Goal: Task Accomplishment & Management: Manage account settings

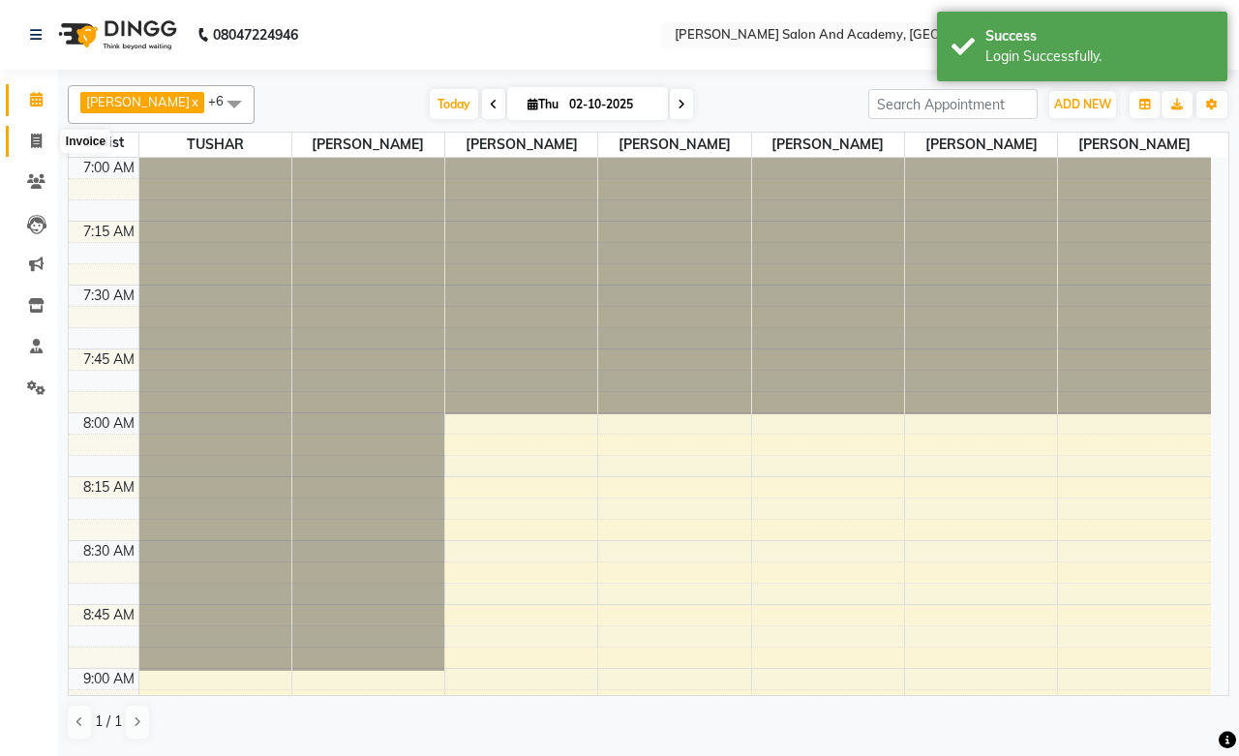
click at [41, 137] on icon at bounding box center [36, 141] width 11 height 15
select select "6453"
select select "service"
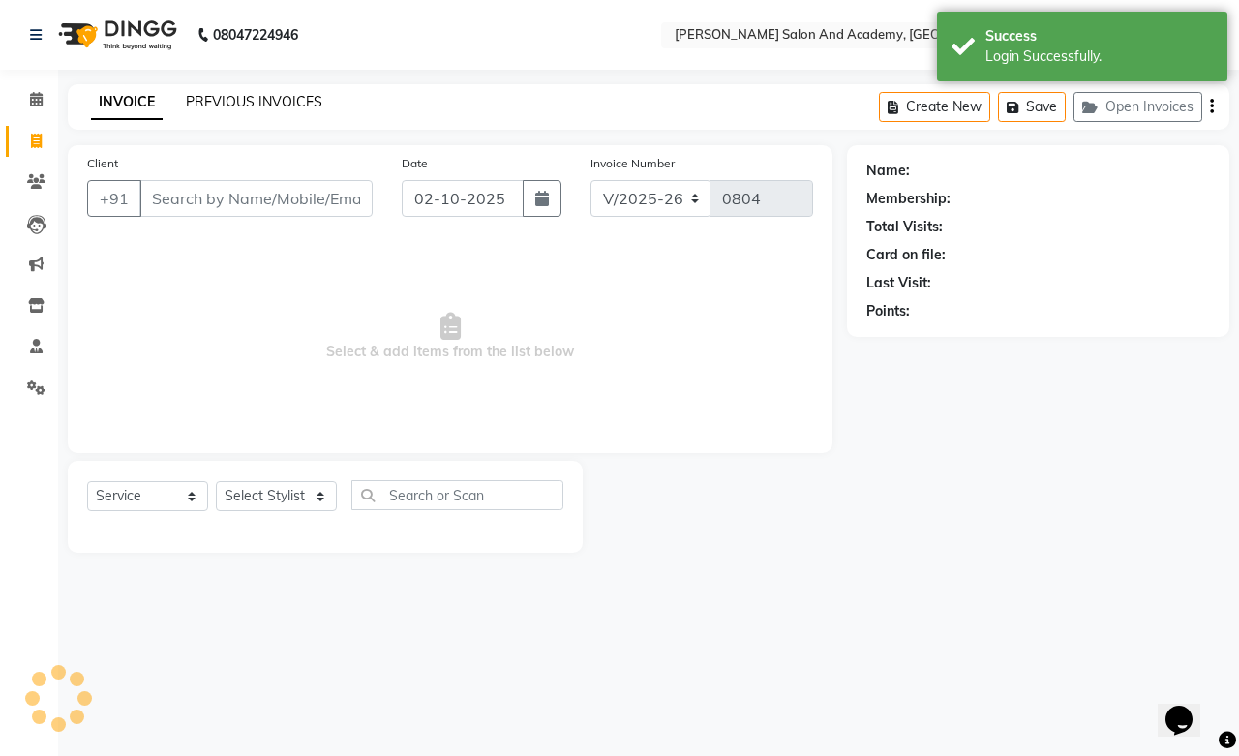
click at [233, 104] on link "PREVIOUS INVOICES" at bounding box center [254, 101] width 137 height 17
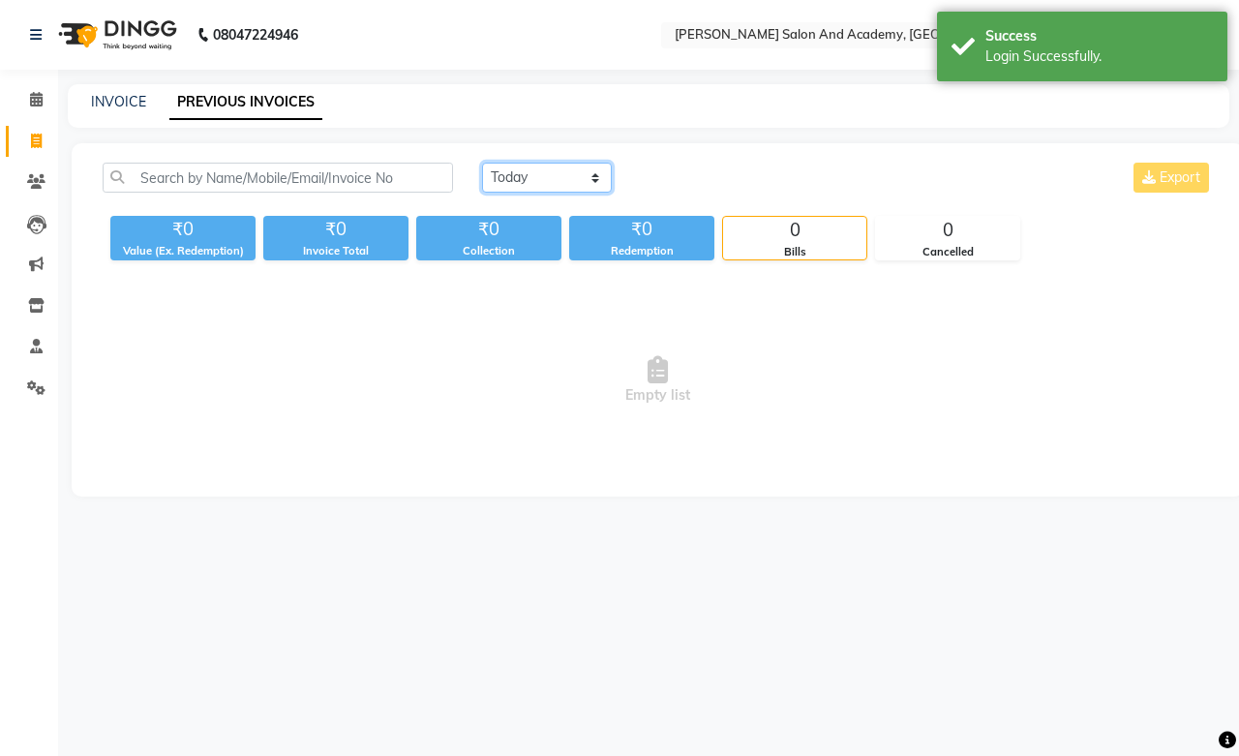
click at [535, 174] on select "[DATE] [DATE] Custom Range" at bounding box center [547, 178] width 130 height 30
select select "[DATE]"
click at [482, 163] on select "[DATE] [DATE] Custom Range" at bounding box center [547, 178] width 130 height 30
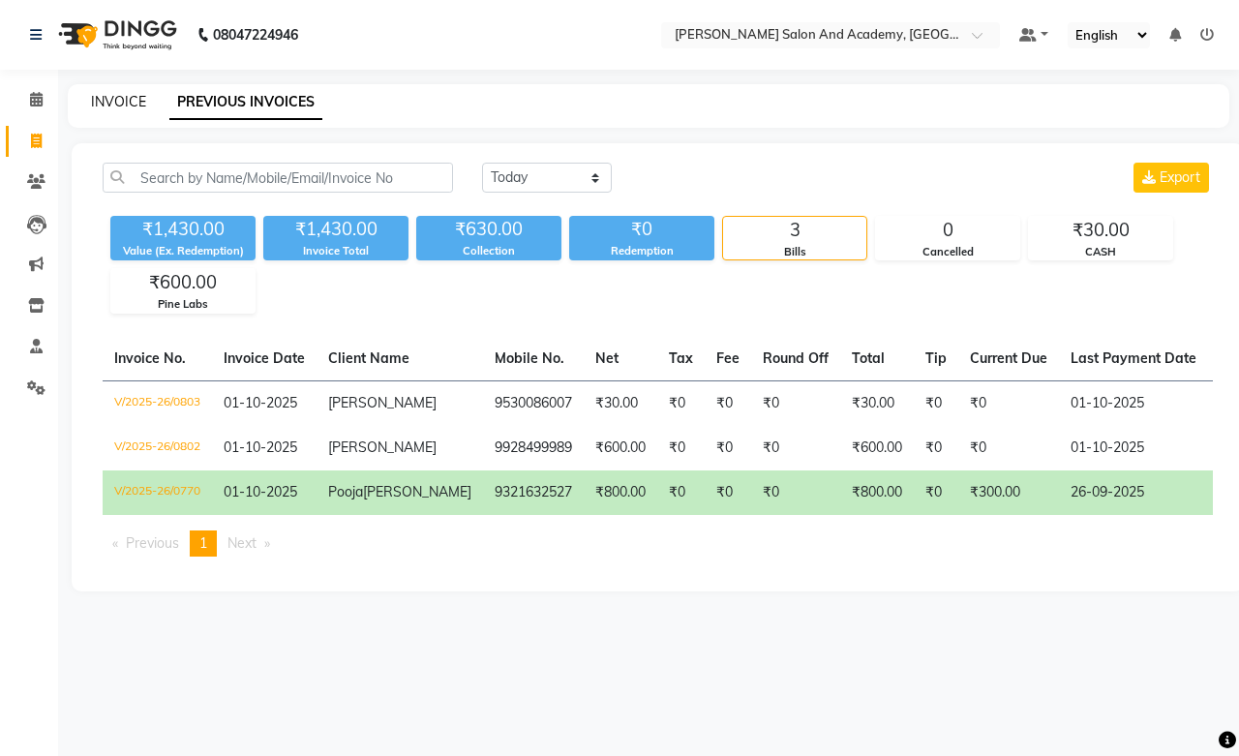
click at [124, 107] on link "INVOICE" at bounding box center [118, 101] width 55 height 17
select select "service"
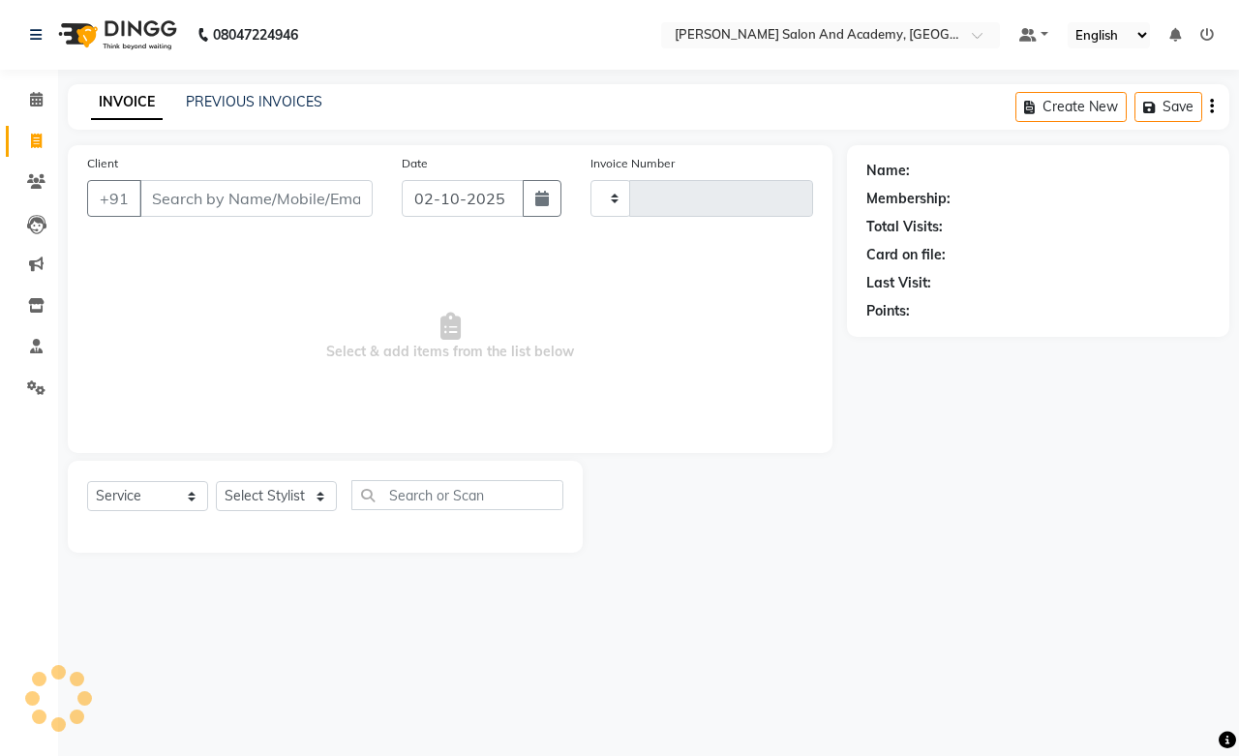
type input "0804"
select select "6453"
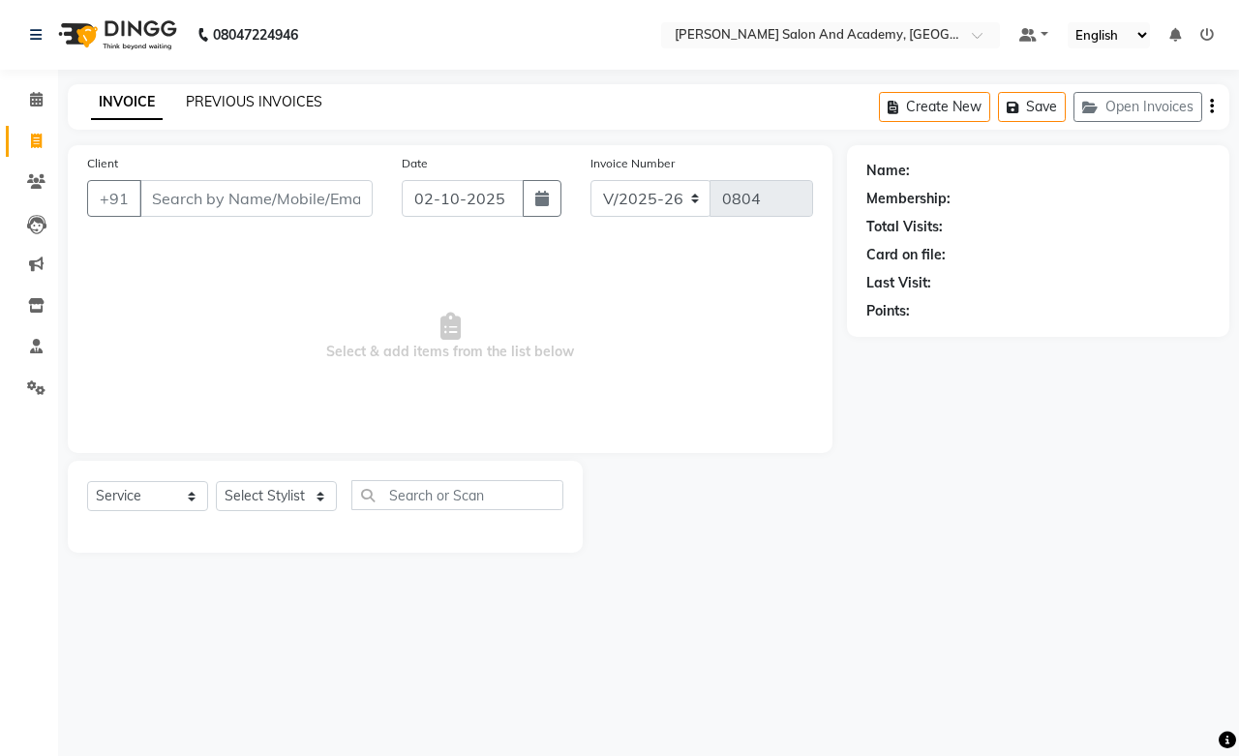
click at [223, 103] on link "PREVIOUS INVOICES" at bounding box center [254, 101] width 137 height 17
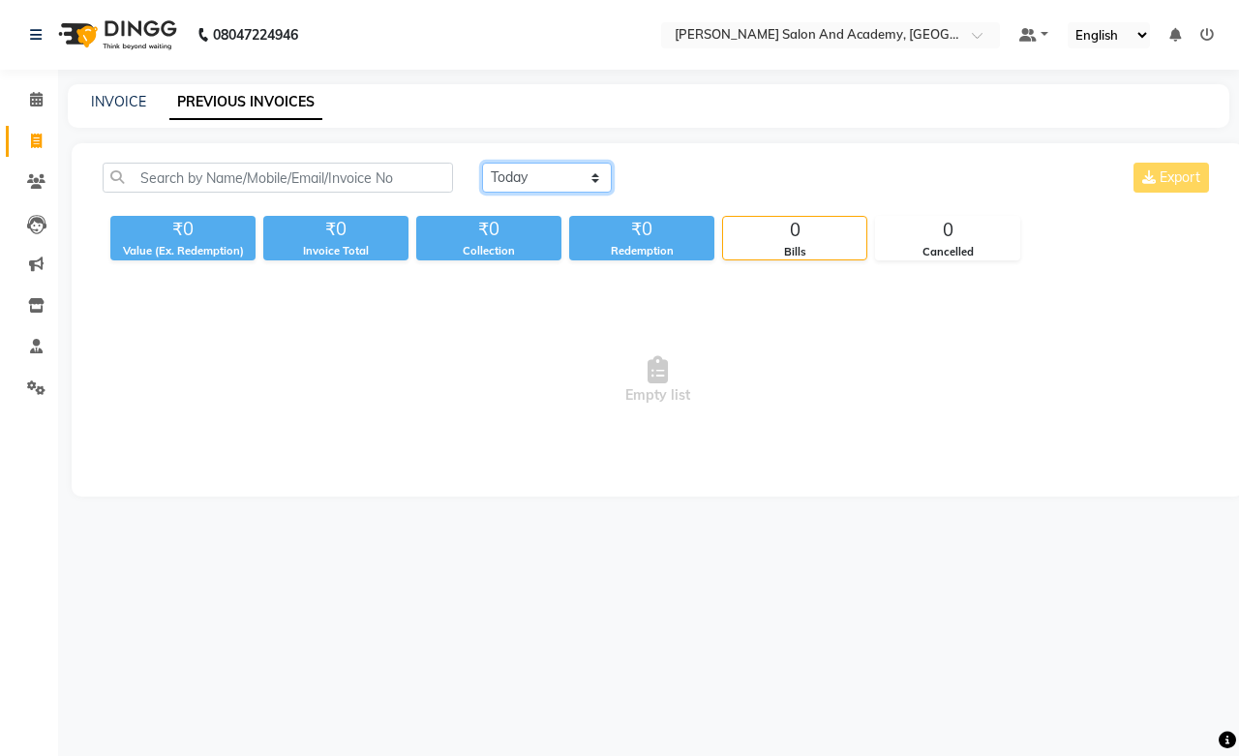
click at [585, 176] on select "[DATE] [DATE] Custom Range" at bounding box center [547, 178] width 130 height 30
select select "range"
click at [482, 163] on select "[DATE] [DATE] Custom Range" at bounding box center [547, 178] width 130 height 30
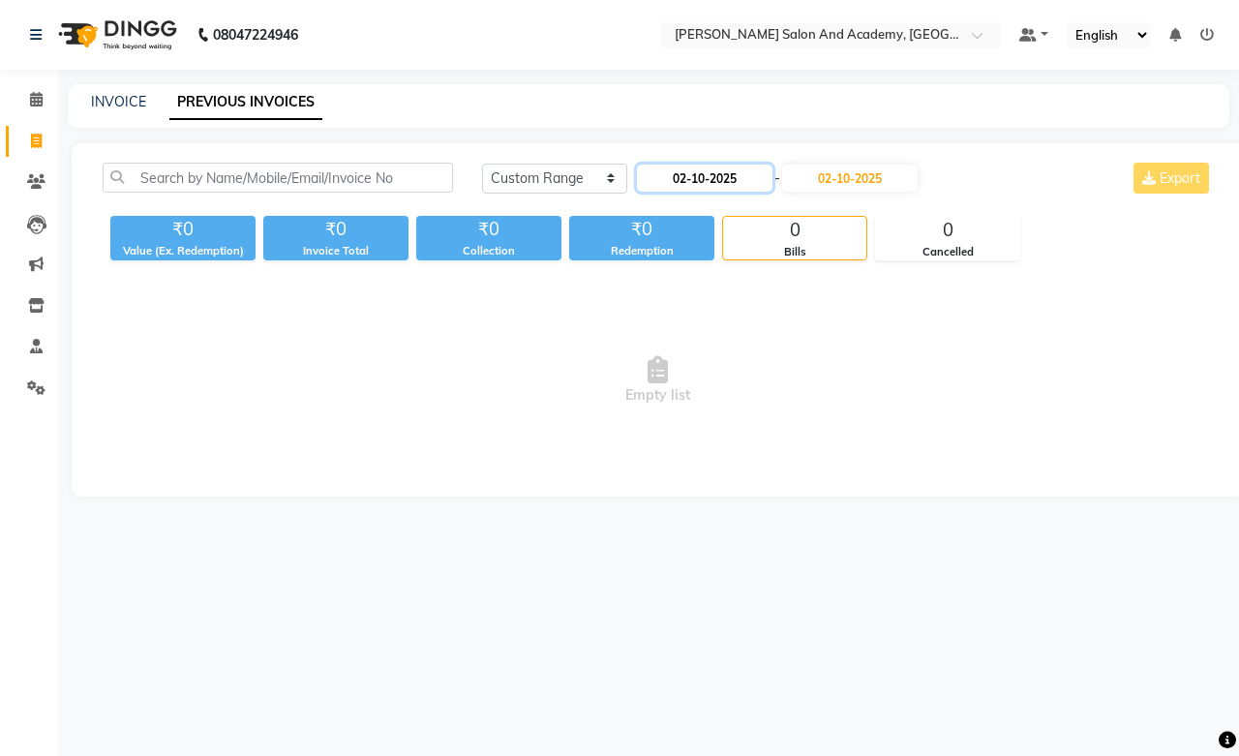
click at [720, 186] on input "02-10-2025" at bounding box center [705, 178] width 136 height 27
select select "10"
select select "2025"
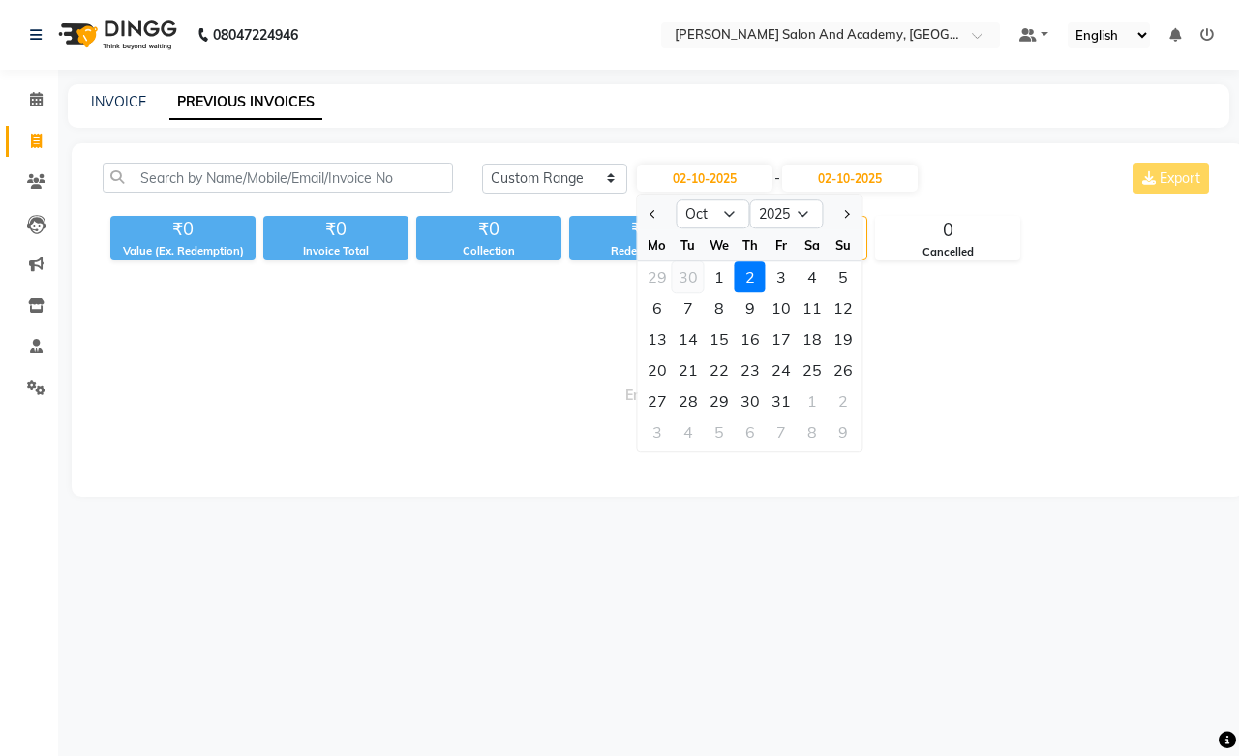
click at [688, 273] on div "30" at bounding box center [688, 276] width 31 height 31
type input "30-09-2025"
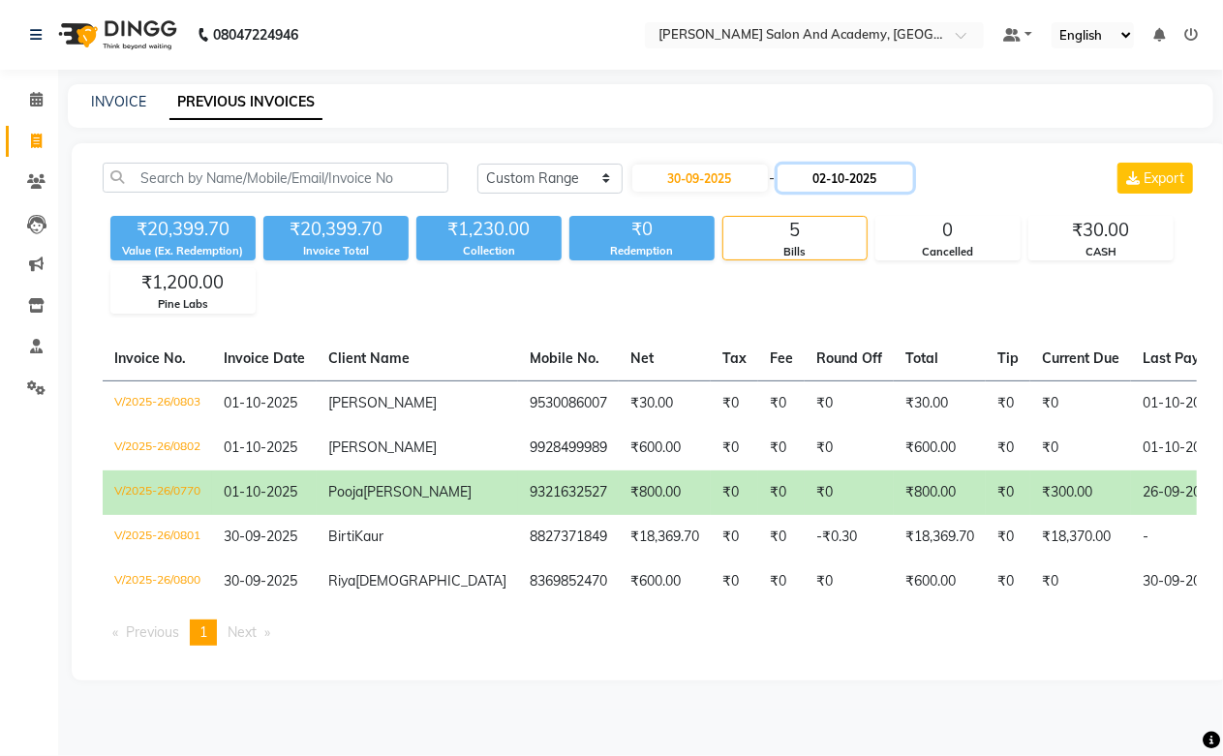
click at [827, 172] on input "02-10-2025" at bounding box center [845, 178] width 136 height 27
select select "10"
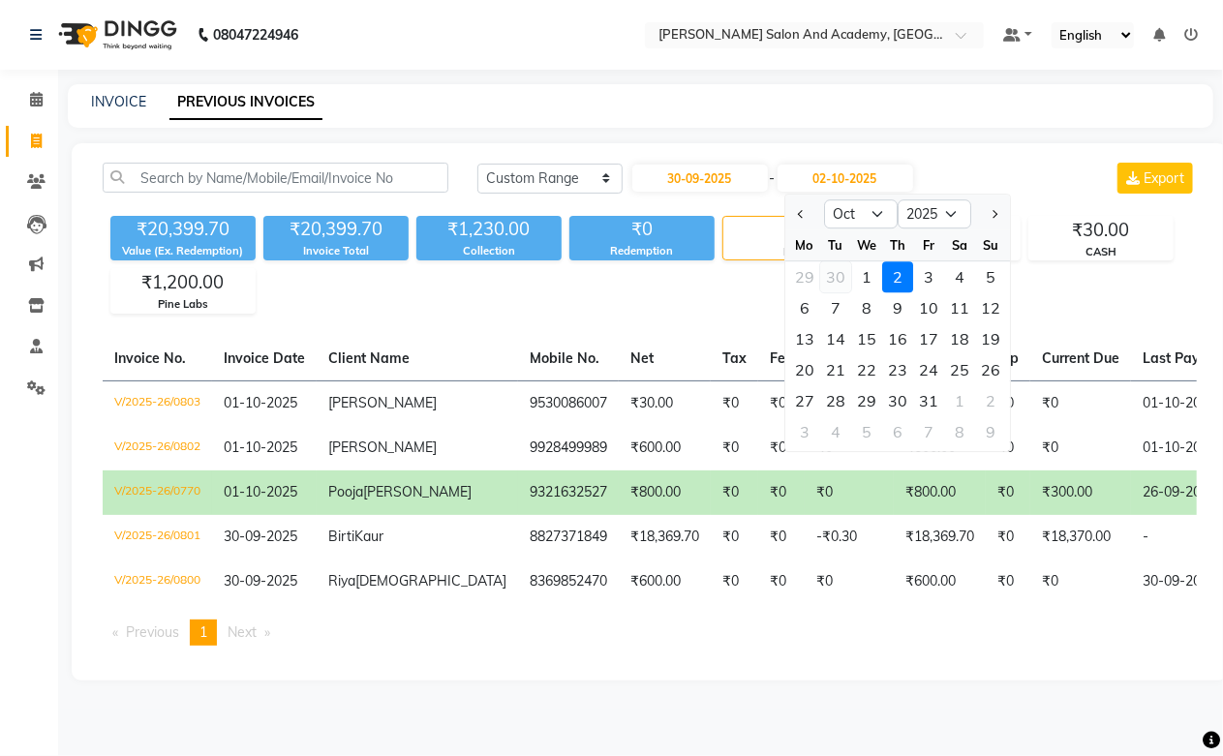
click at [838, 278] on div "30" at bounding box center [835, 276] width 31 height 31
type input "30-09-2025"
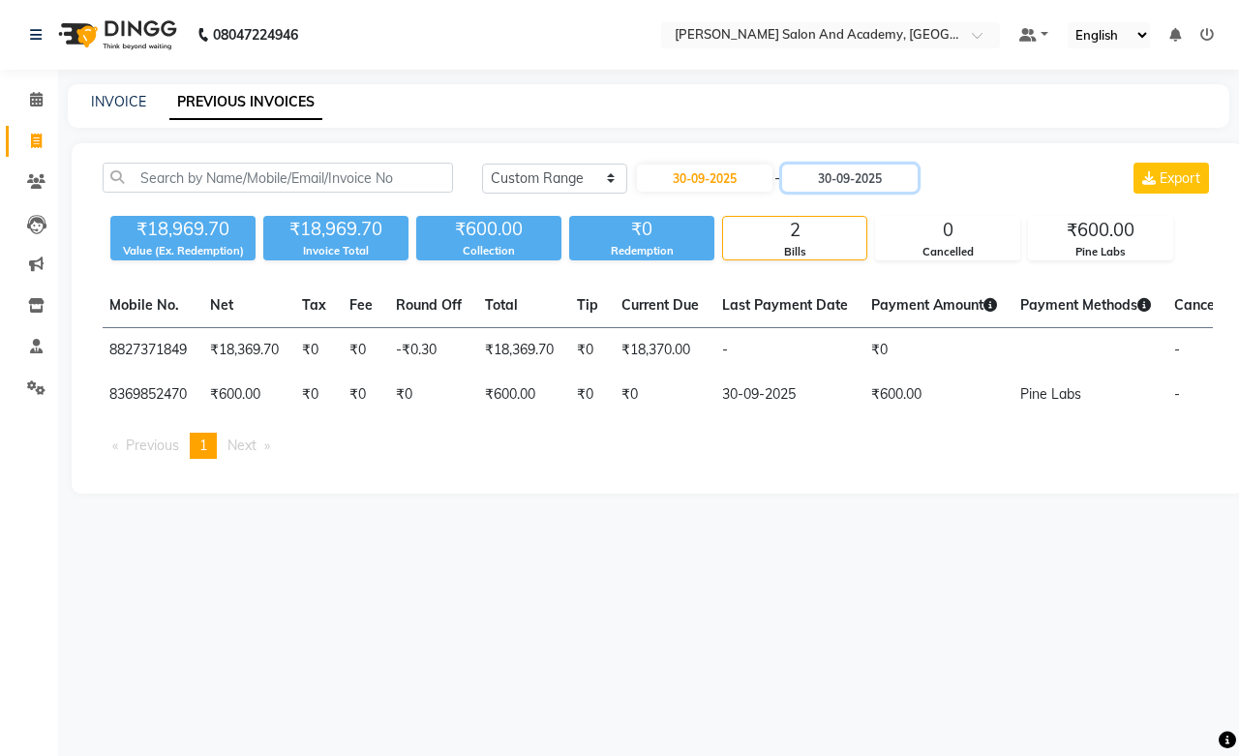
scroll to position [0, 474]
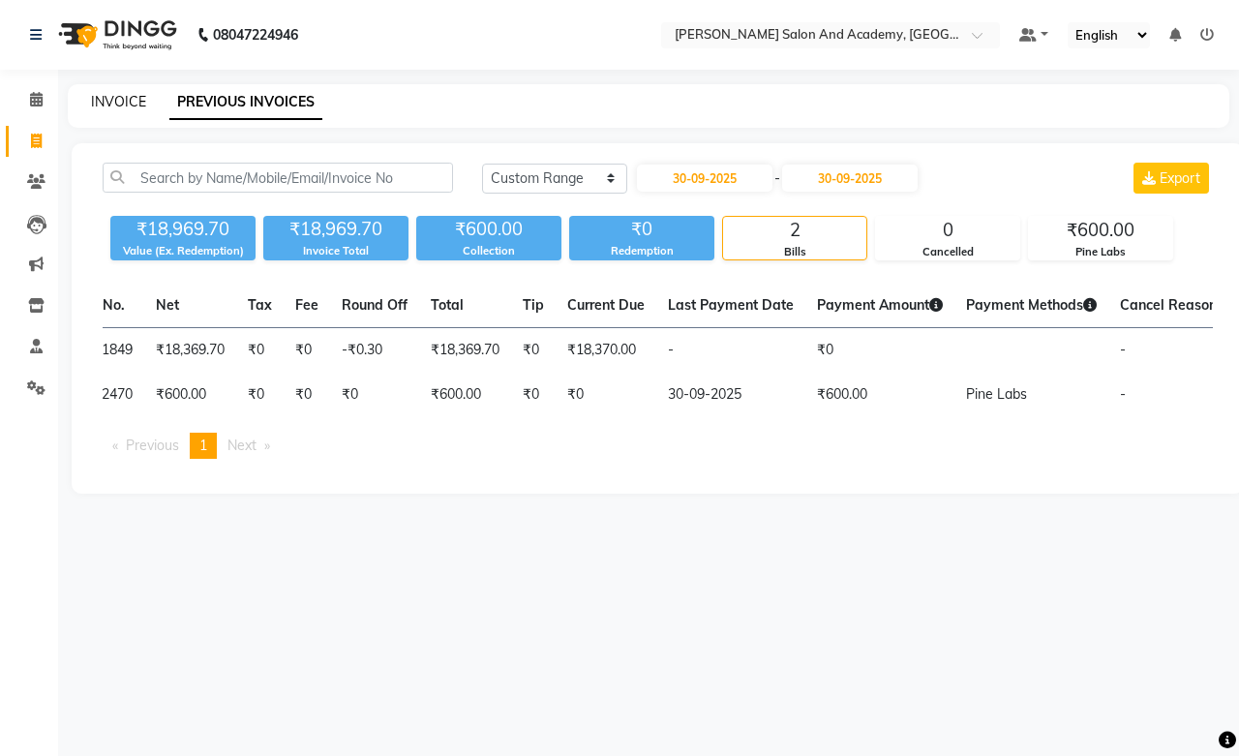
click at [116, 102] on link "INVOICE" at bounding box center [118, 101] width 55 height 17
select select "service"
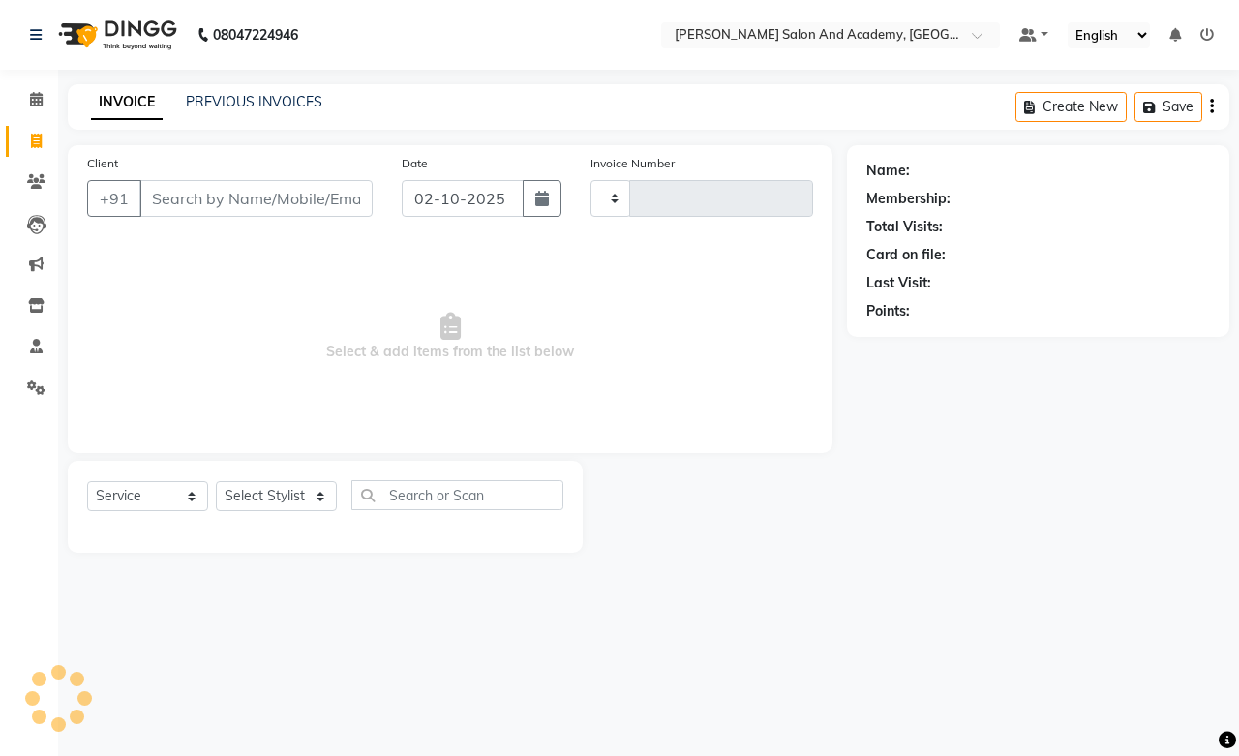
type input "0804"
select select "6453"
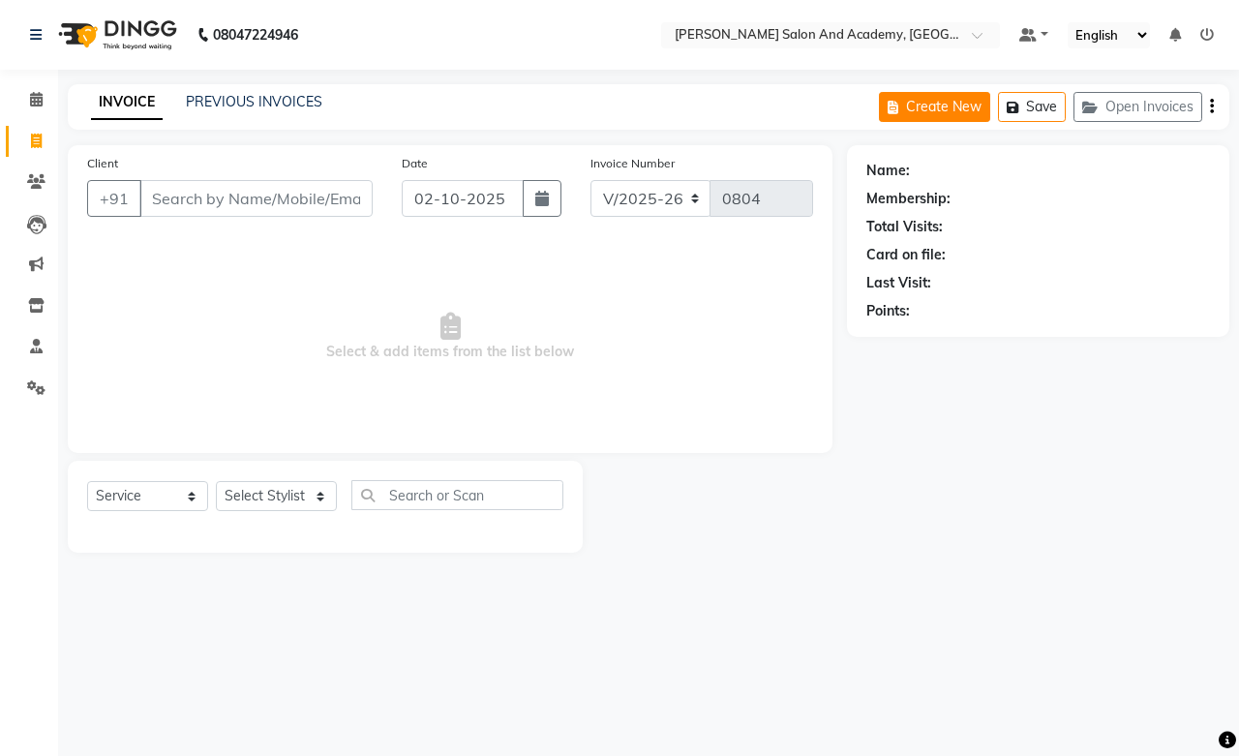
click at [932, 104] on button "Create New" at bounding box center [934, 107] width 111 height 30
select select "service"
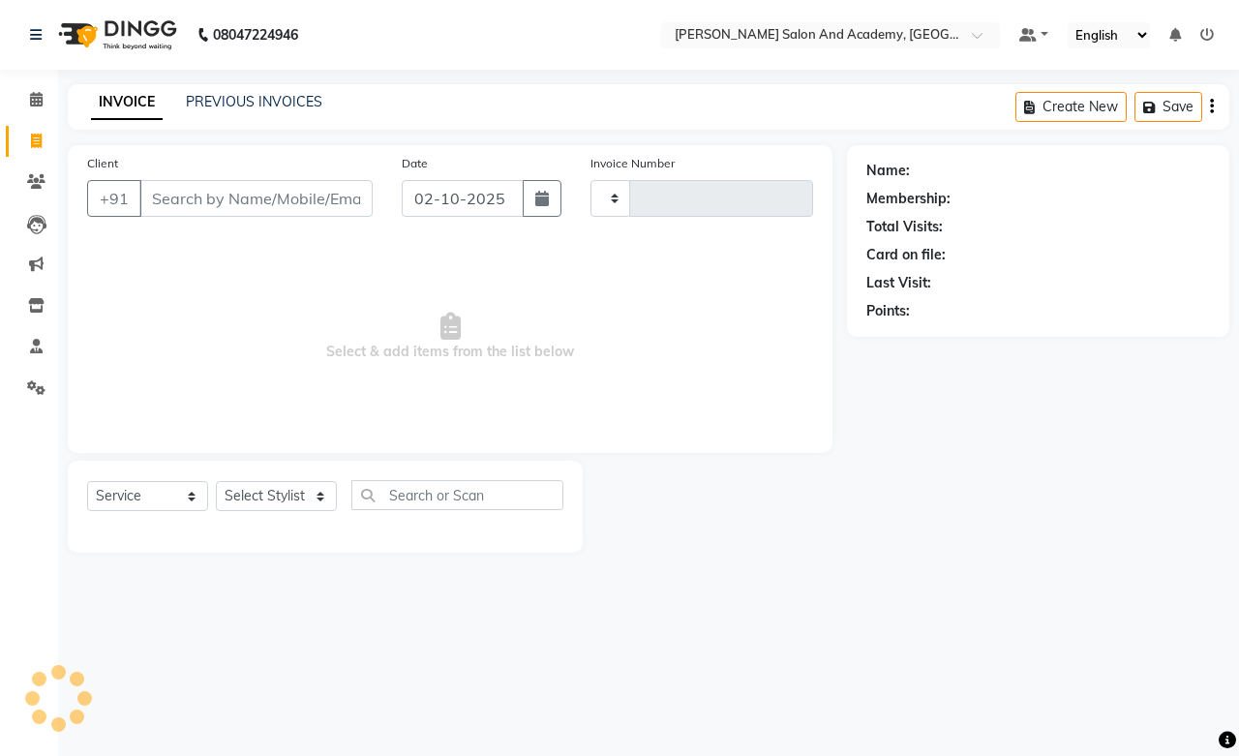
type input "0804"
select select "6453"
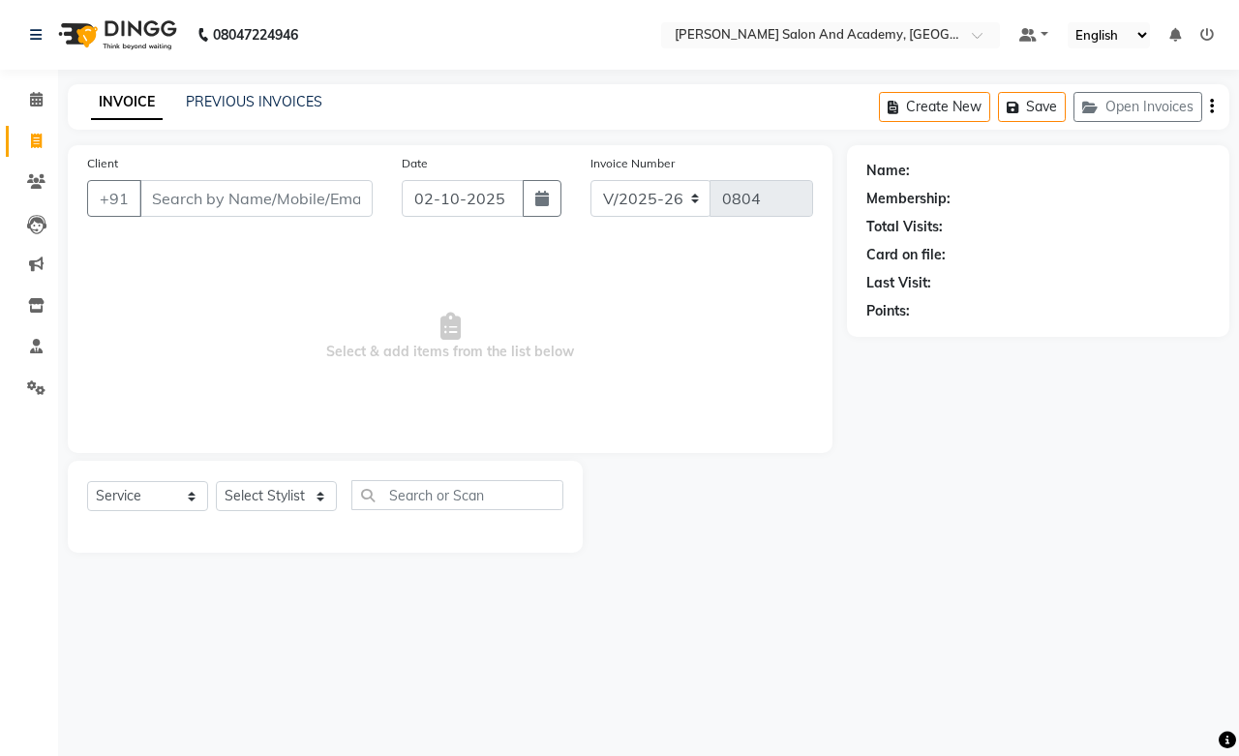
click at [188, 192] on input "Client" at bounding box center [255, 198] width 233 height 37
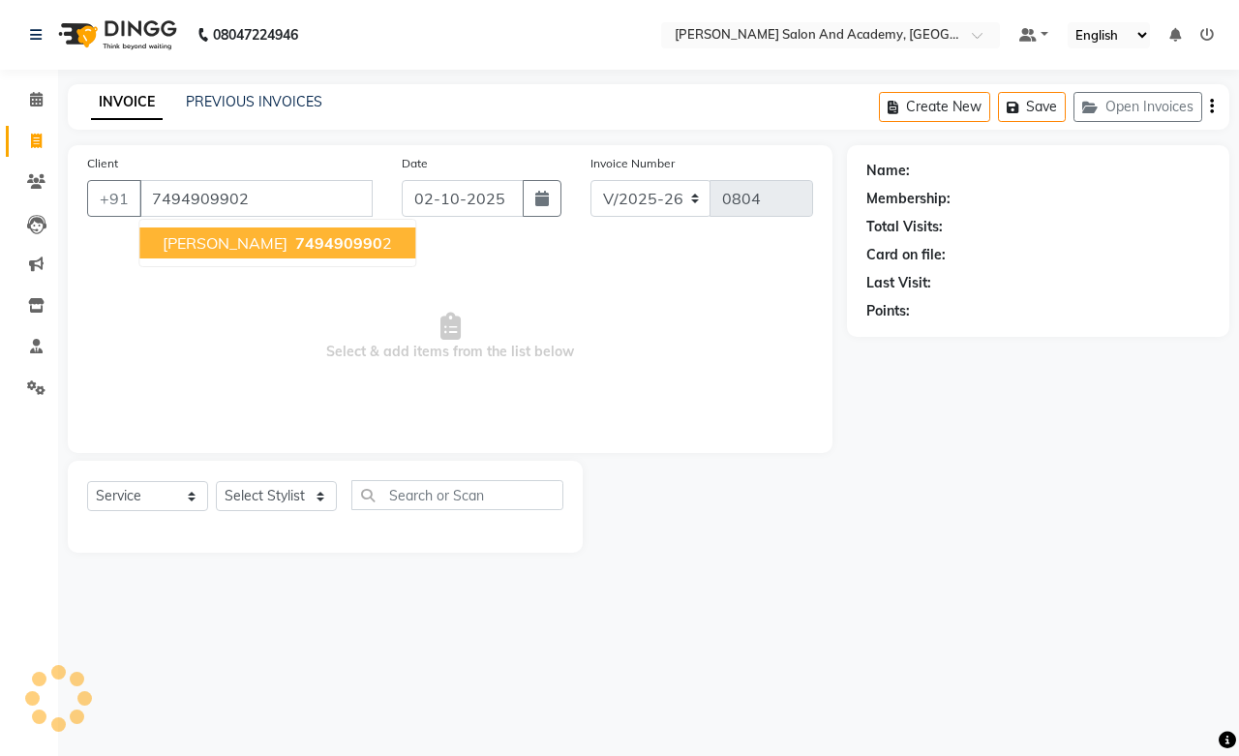
type input "7494909902"
select select "1: Object"
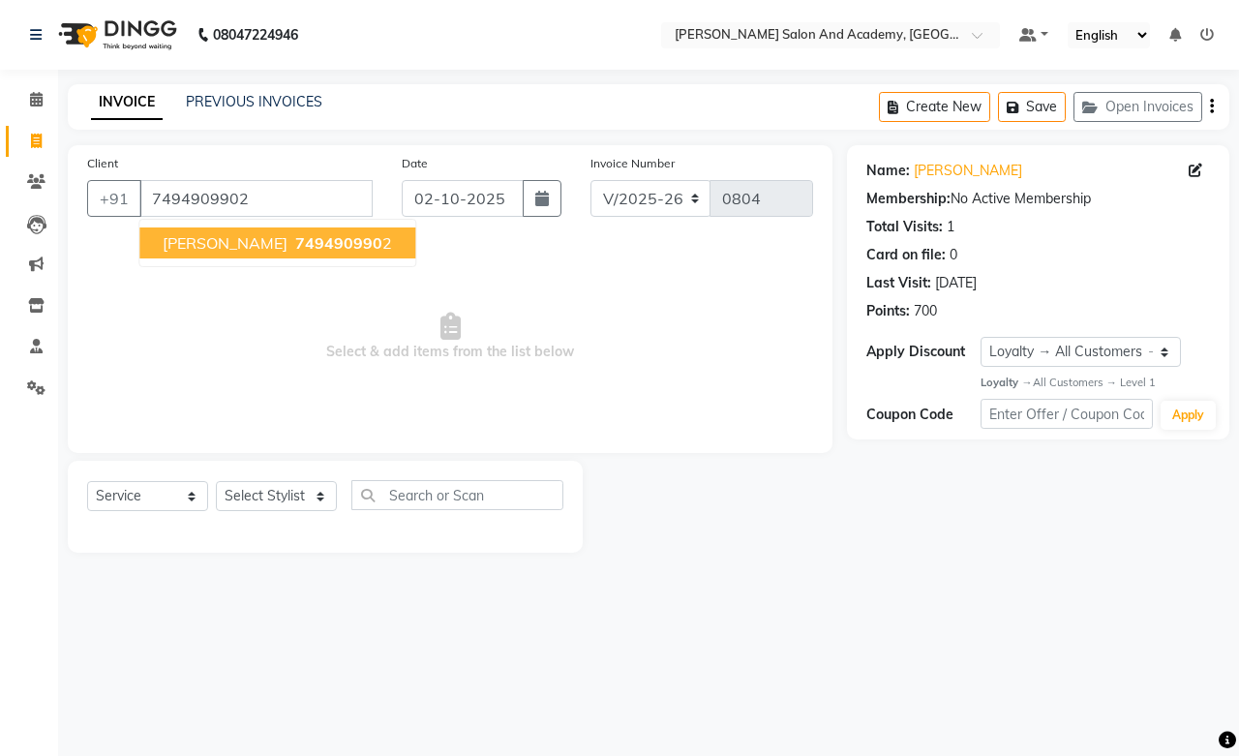
click at [186, 240] on span "[PERSON_NAME]" at bounding box center [225, 242] width 125 height 19
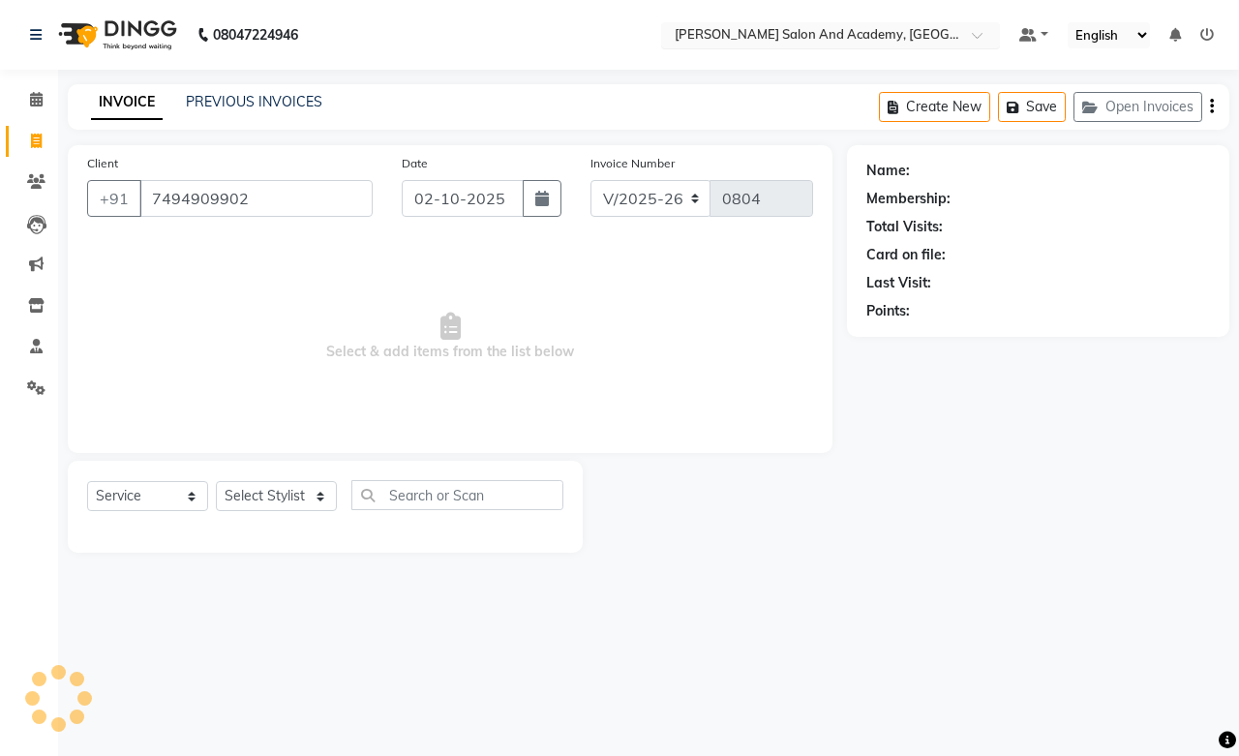
select select "1: Object"
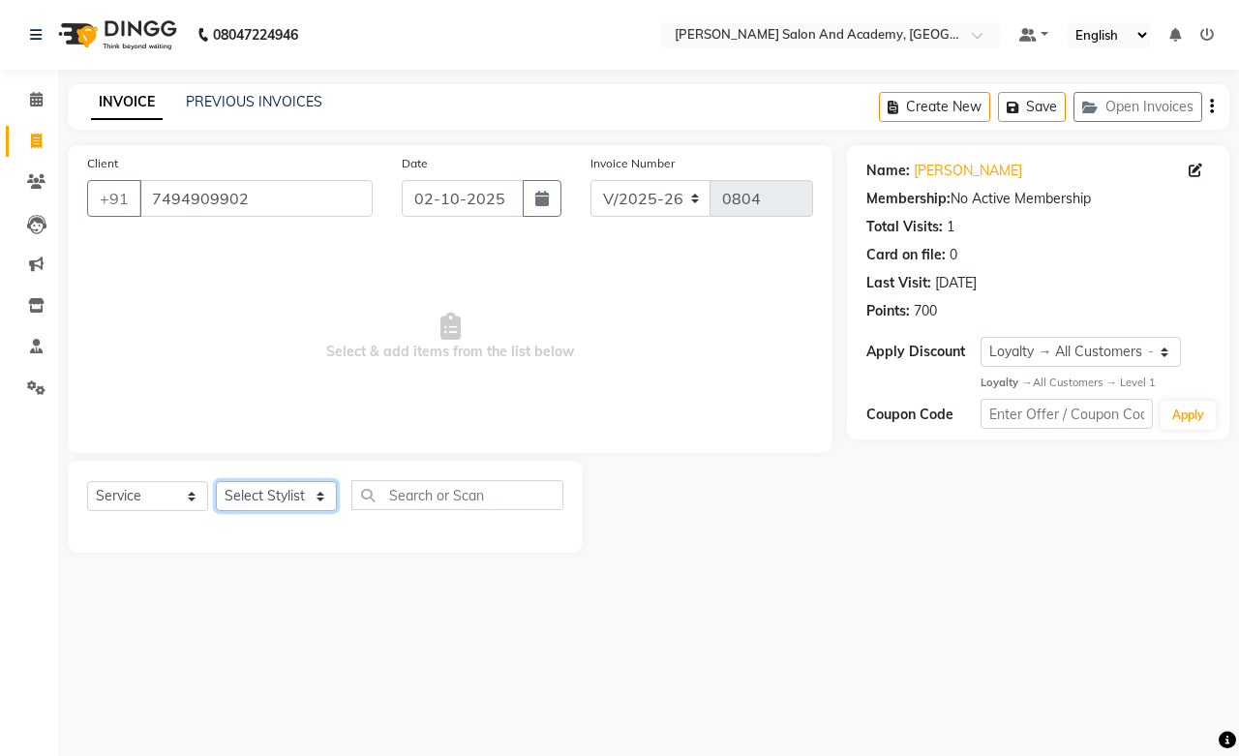
click at [311, 484] on select "Select Stylist [PERSON_NAME] [PERSON_NAME] [PERSON_NAME] [PERSON_NAME] [PERSON_…" at bounding box center [276, 496] width 121 height 30
select select "91086"
click at [216, 482] on select "Select Stylist [PERSON_NAME] [PERSON_NAME] [PERSON_NAME] [PERSON_NAME] [PERSON_…" at bounding box center [276, 496] width 121 height 30
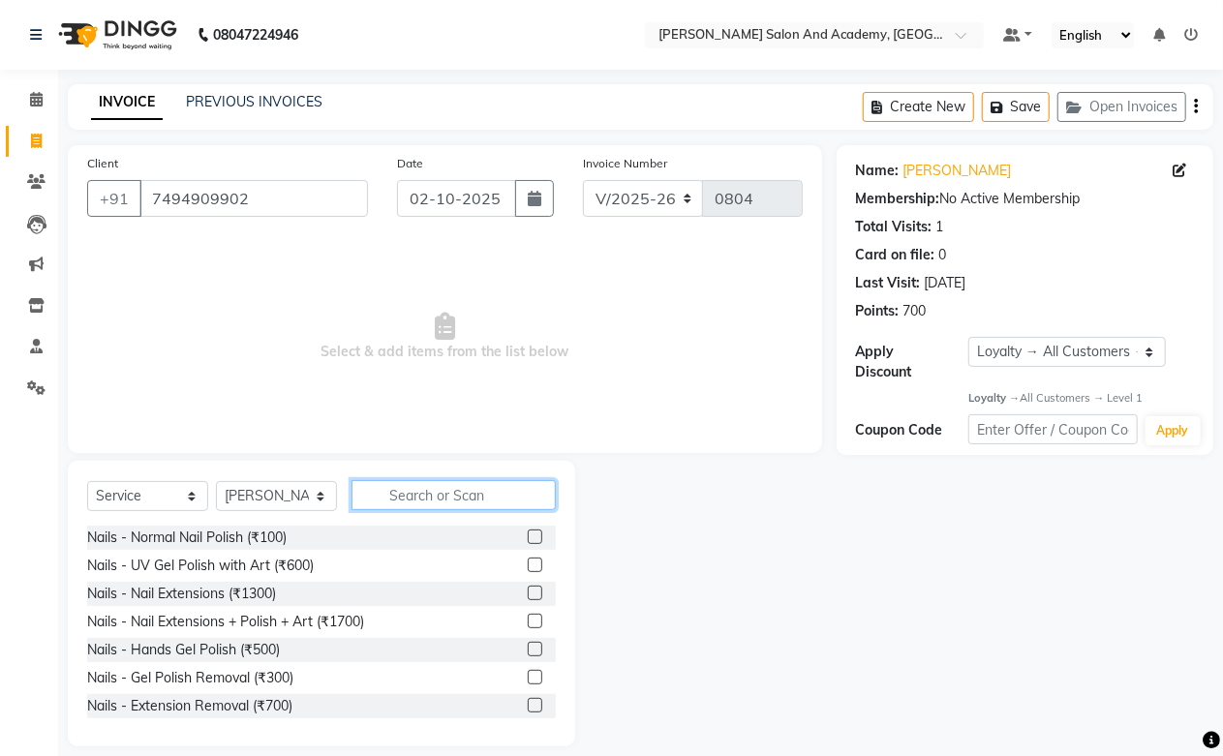
click at [447, 487] on input "text" at bounding box center [453, 495] width 204 height 30
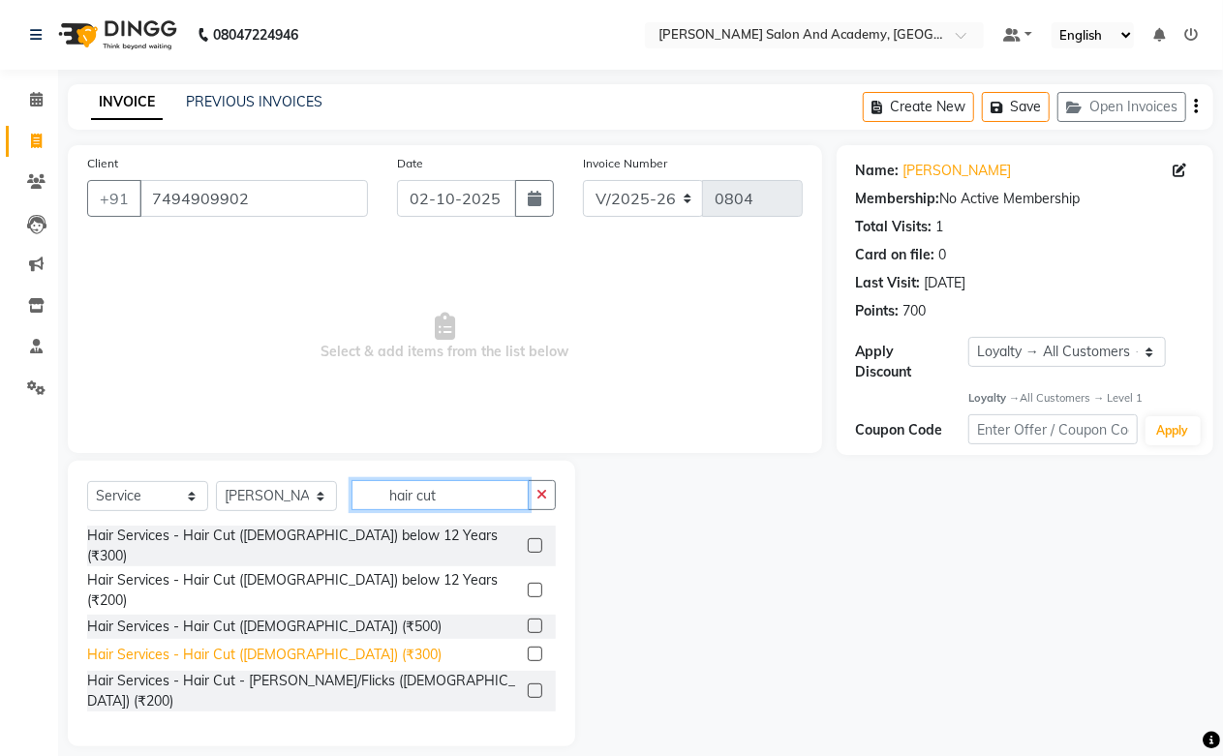
type input "hair cut"
click at [290, 645] on div "Hair Services - Hair Cut ([DEMOGRAPHIC_DATA]) (₹300)" at bounding box center [264, 655] width 354 height 20
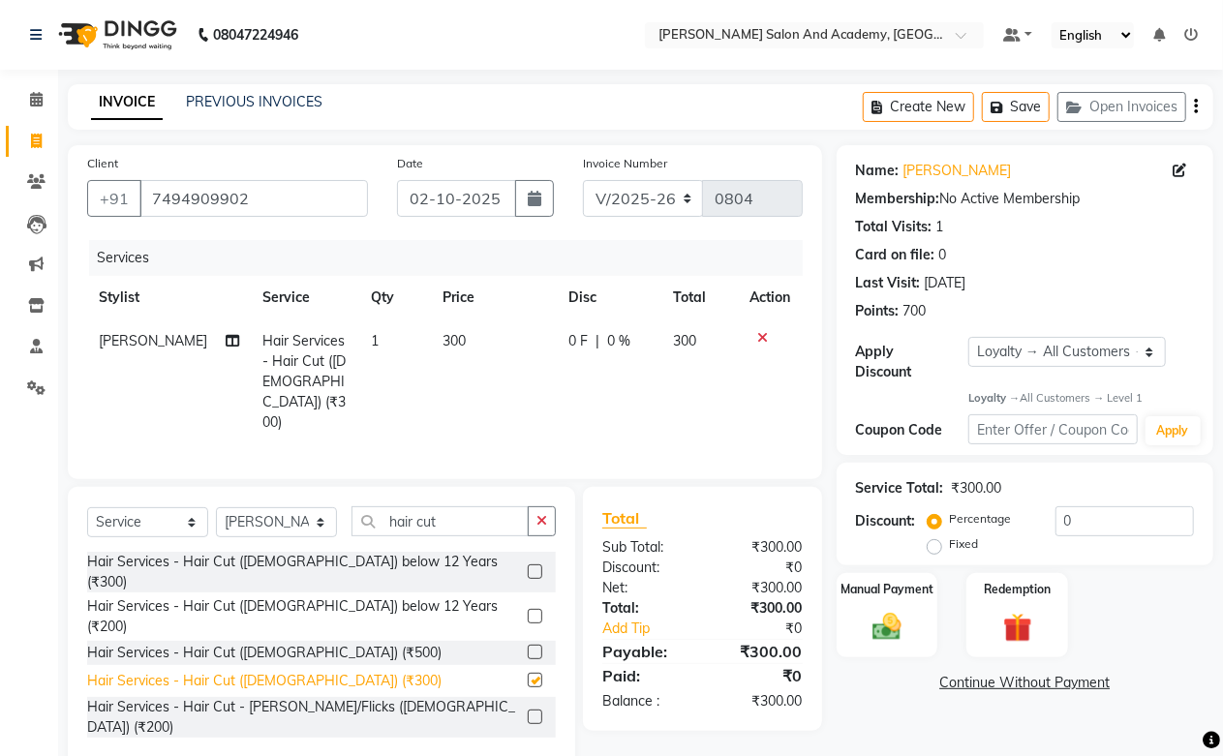
checkbox input "false"
click at [1030, 109] on button "Save" at bounding box center [1016, 107] width 68 height 30
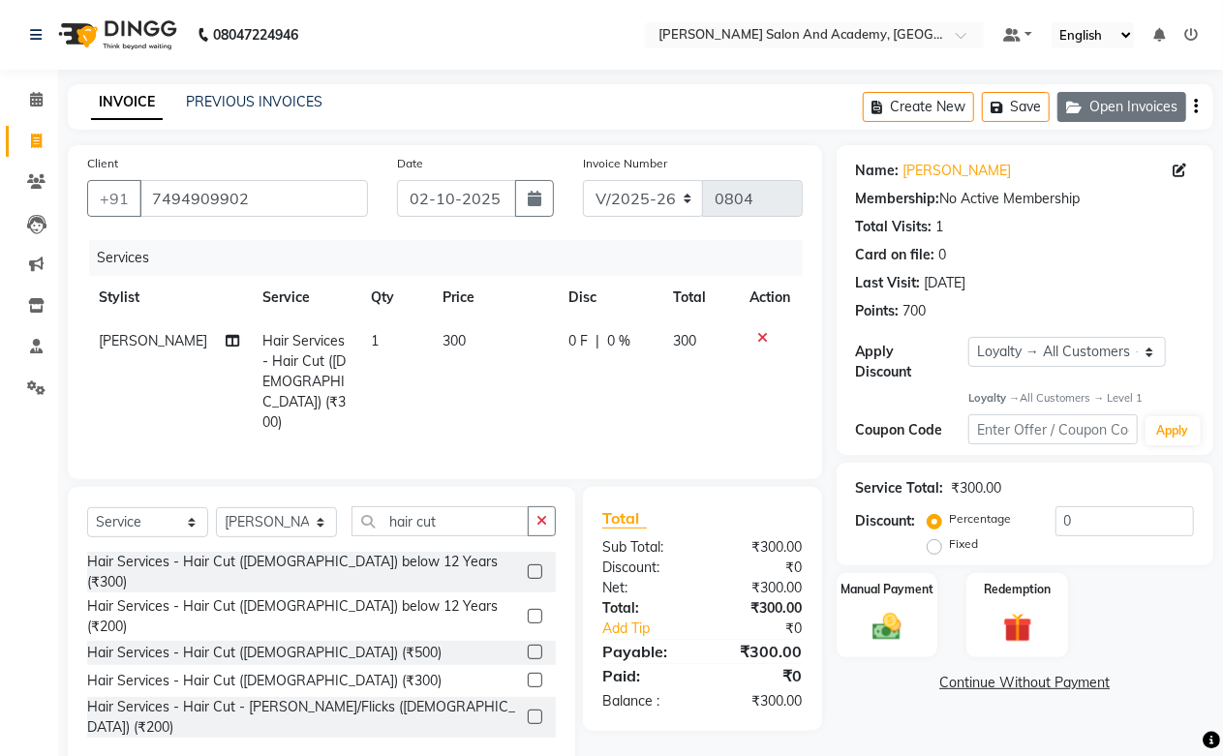
click at [1104, 100] on button "Open Invoices" at bounding box center [1121, 107] width 129 height 30
click at [1156, 105] on button "Open Invoices" at bounding box center [1121, 107] width 129 height 30
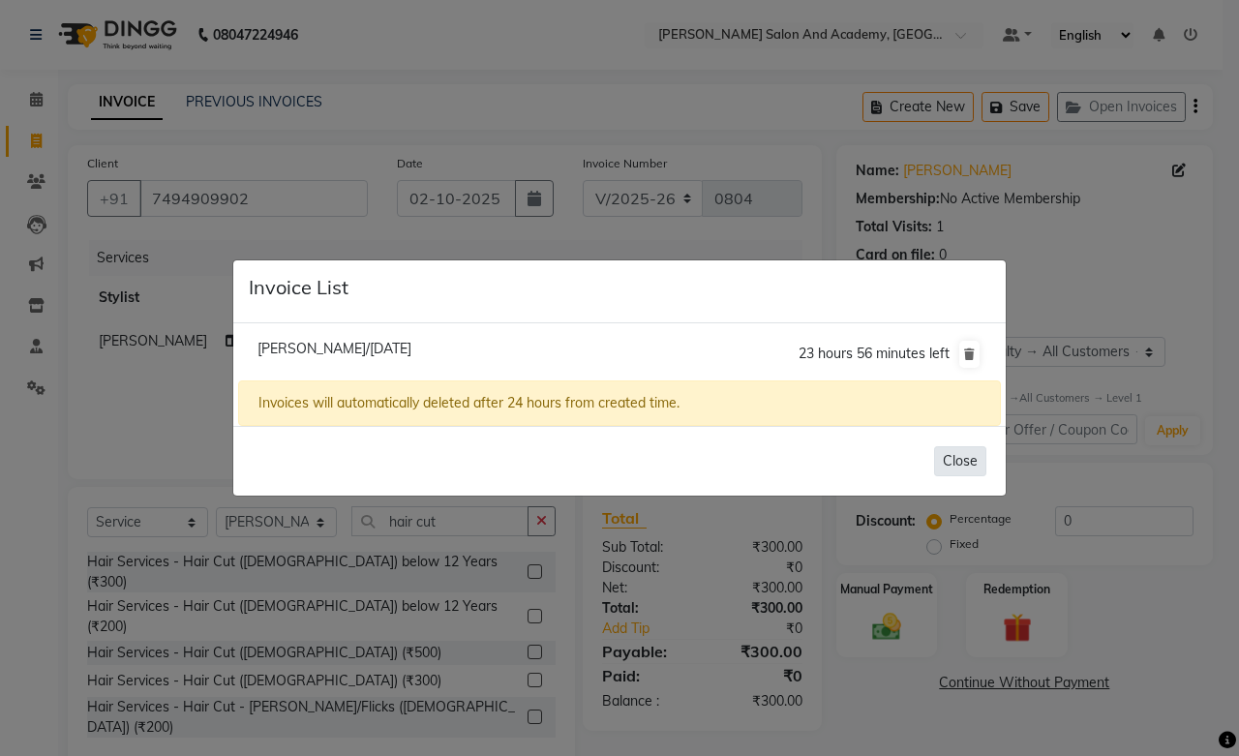
click at [959, 459] on button "Close" at bounding box center [960, 461] width 52 height 30
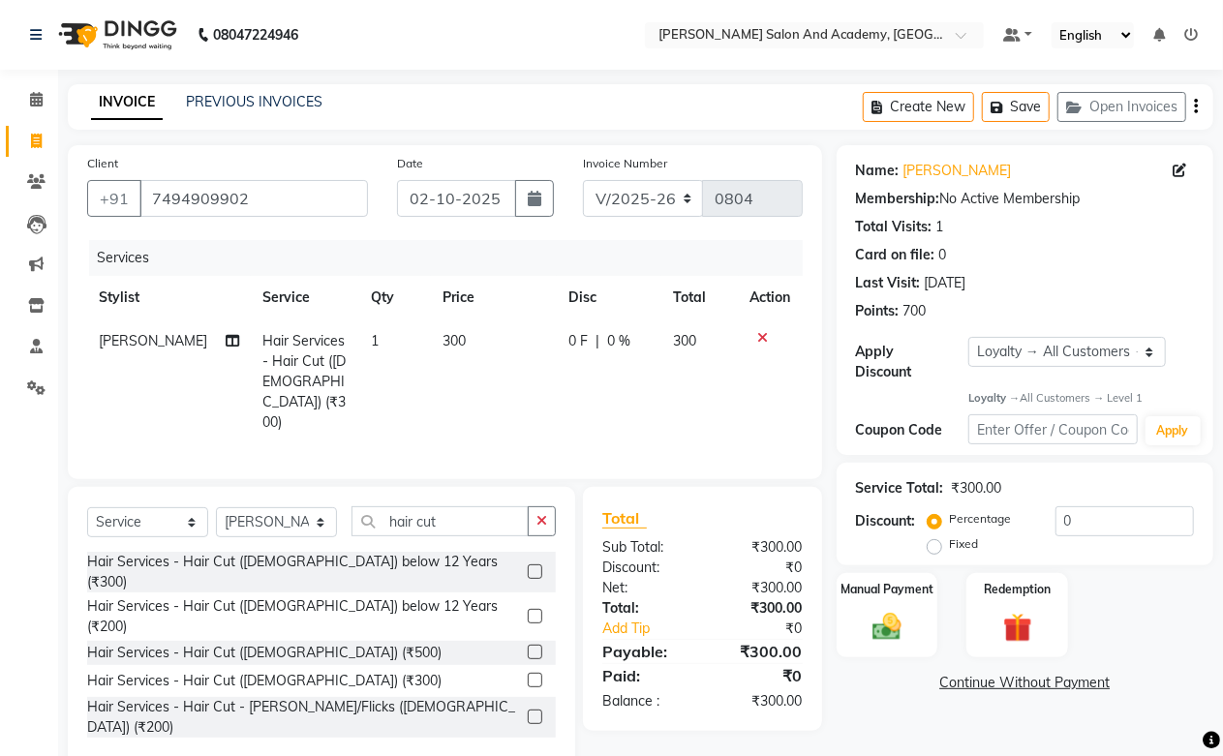
click at [130, 104] on link "INVOICE" at bounding box center [127, 102] width 72 height 35
click at [1187, 168] on span at bounding box center [1183, 171] width 21 height 20
click at [1182, 168] on icon at bounding box center [1180, 171] width 14 height 14
select select "[DEMOGRAPHIC_DATA]"
select select "46004"
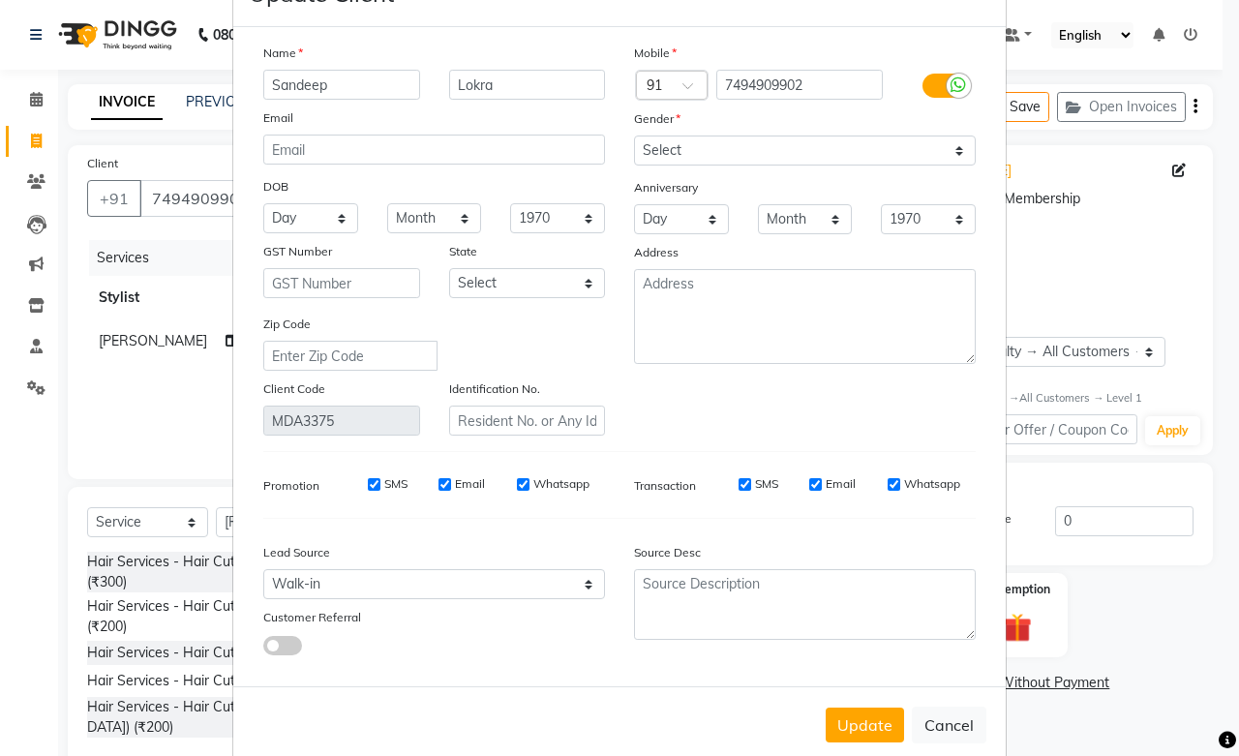
scroll to position [105, 0]
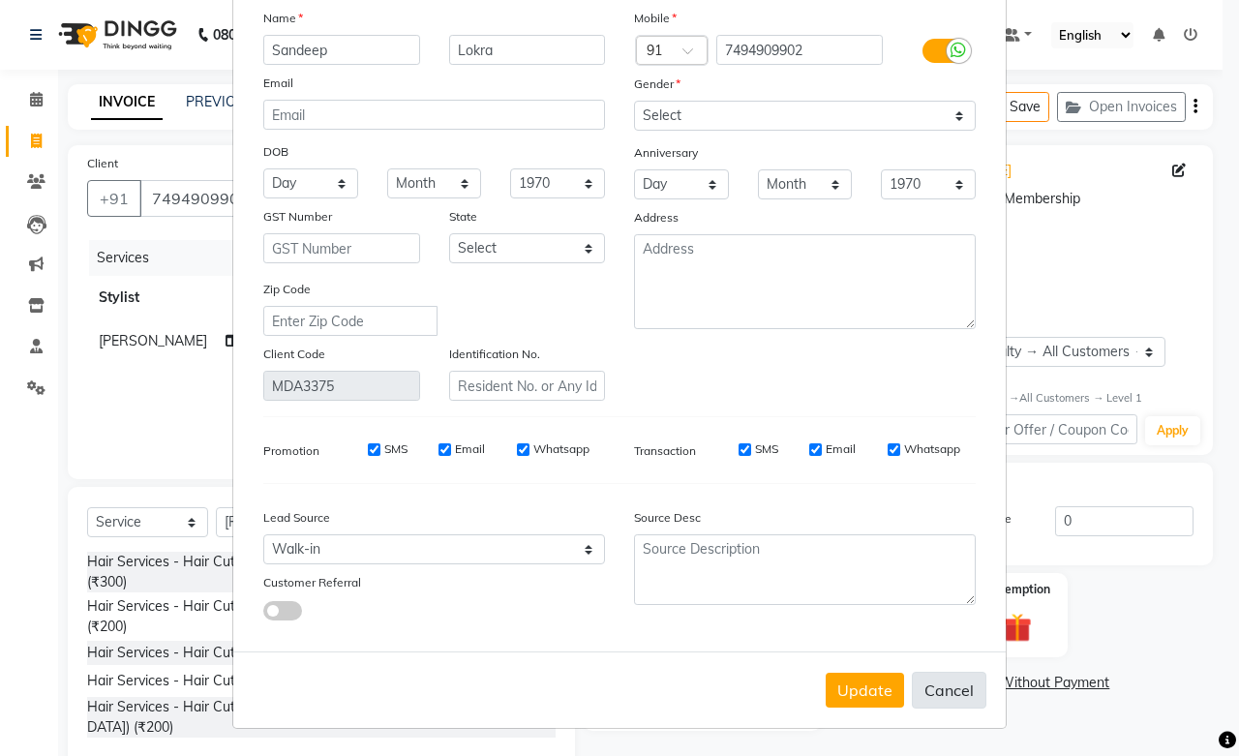
click at [917, 700] on button "Cancel" at bounding box center [949, 690] width 75 height 37
select select
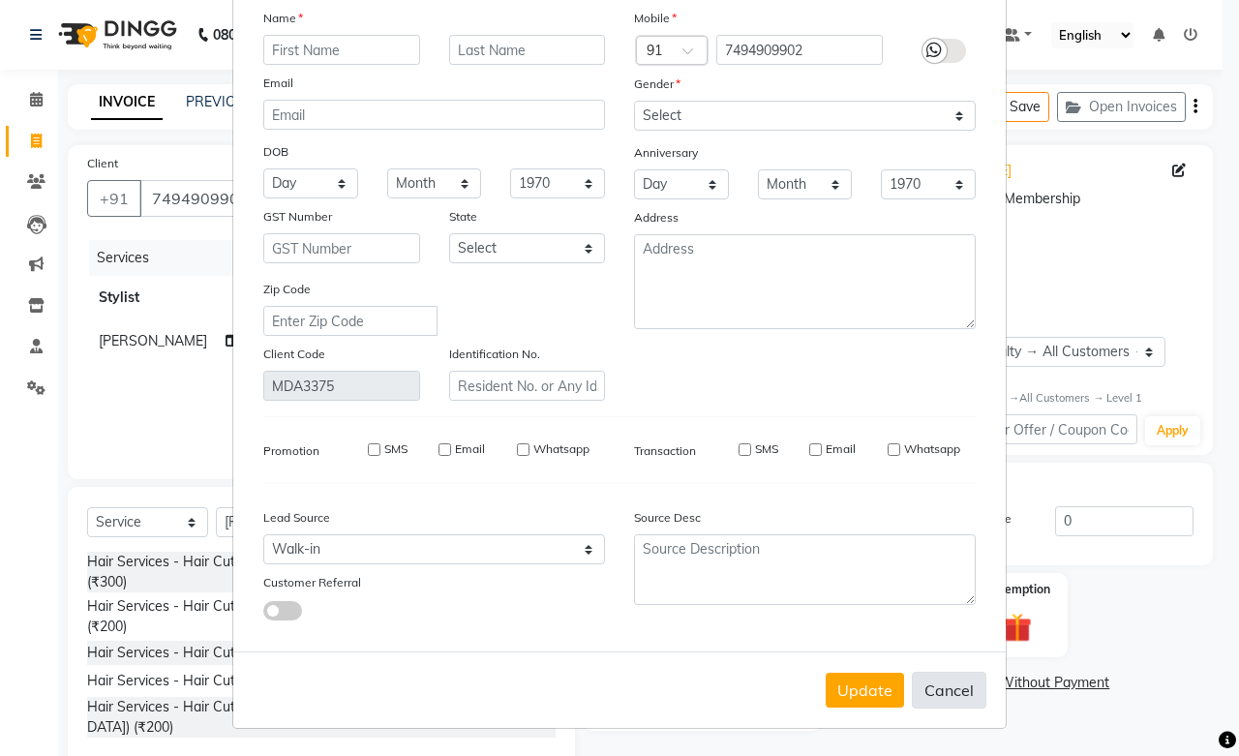
select select
checkbox input "false"
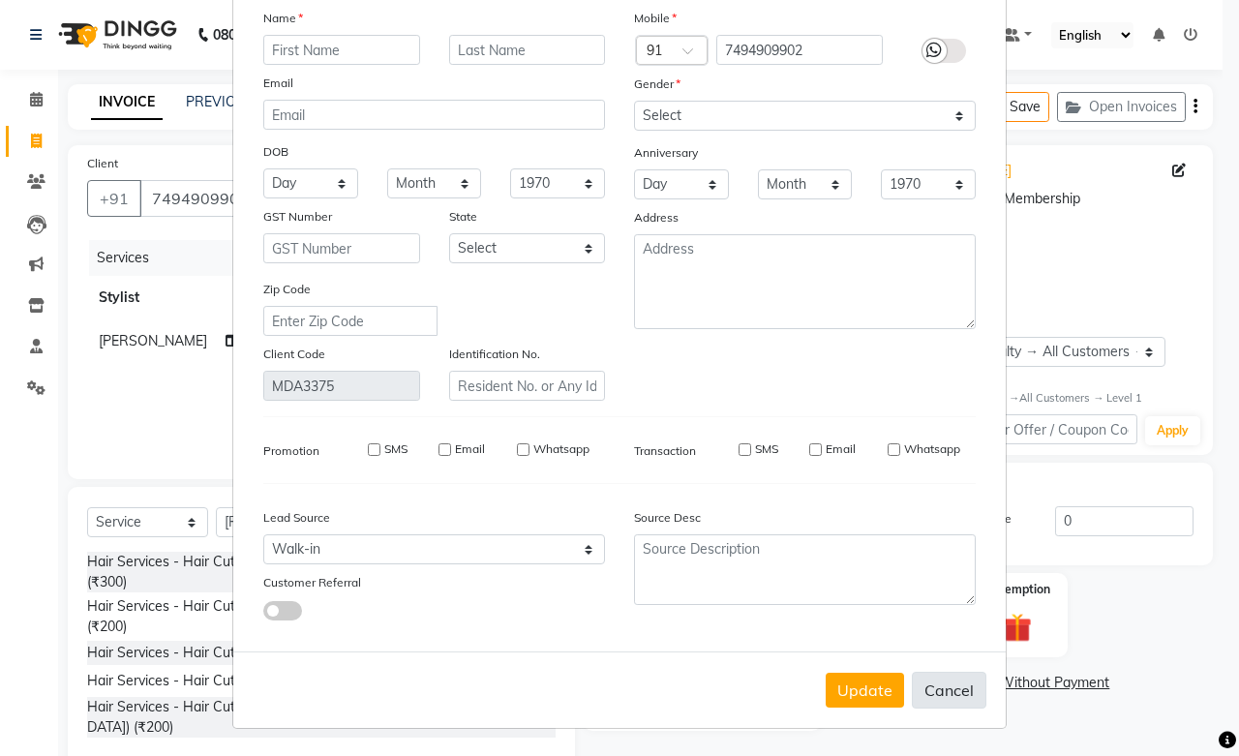
checkbox input "false"
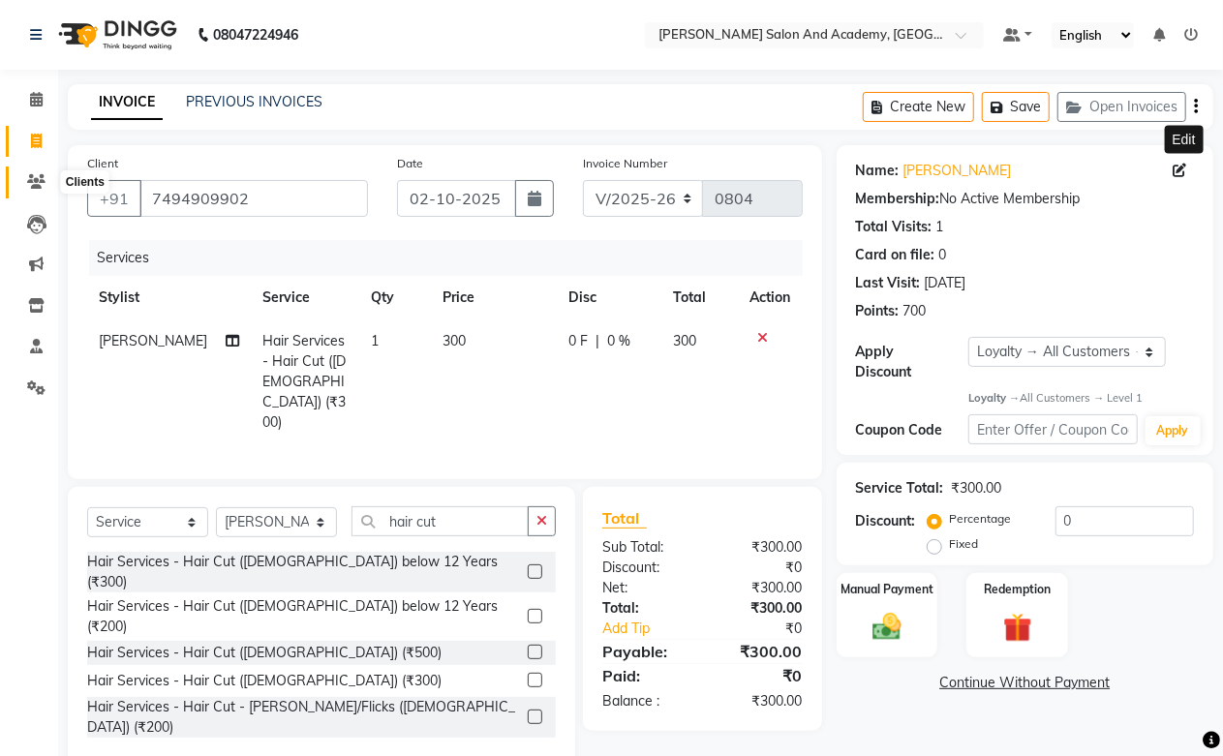
click at [35, 181] on icon at bounding box center [36, 181] width 18 height 15
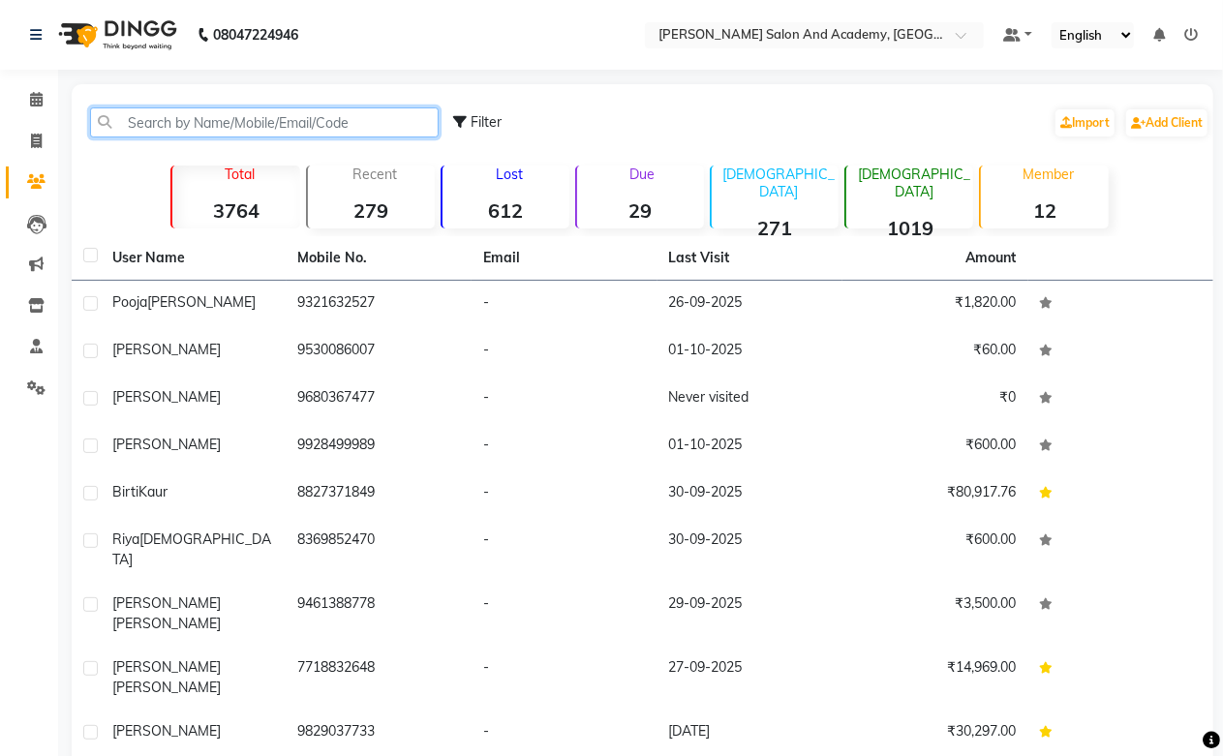
click at [196, 112] on input "text" at bounding box center [264, 122] width 349 height 30
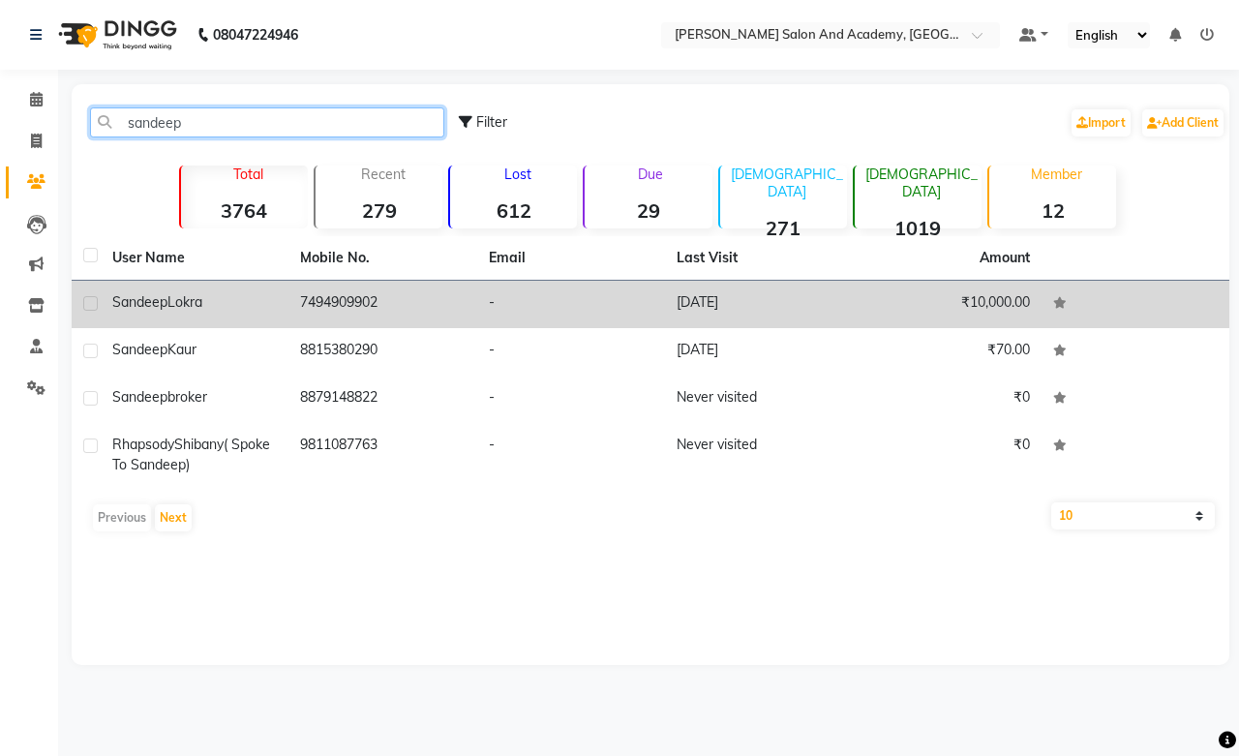
type input "sandeep"
click at [391, 301] on td "7494909902" at bounding box center [383, 304] width 188 height 47
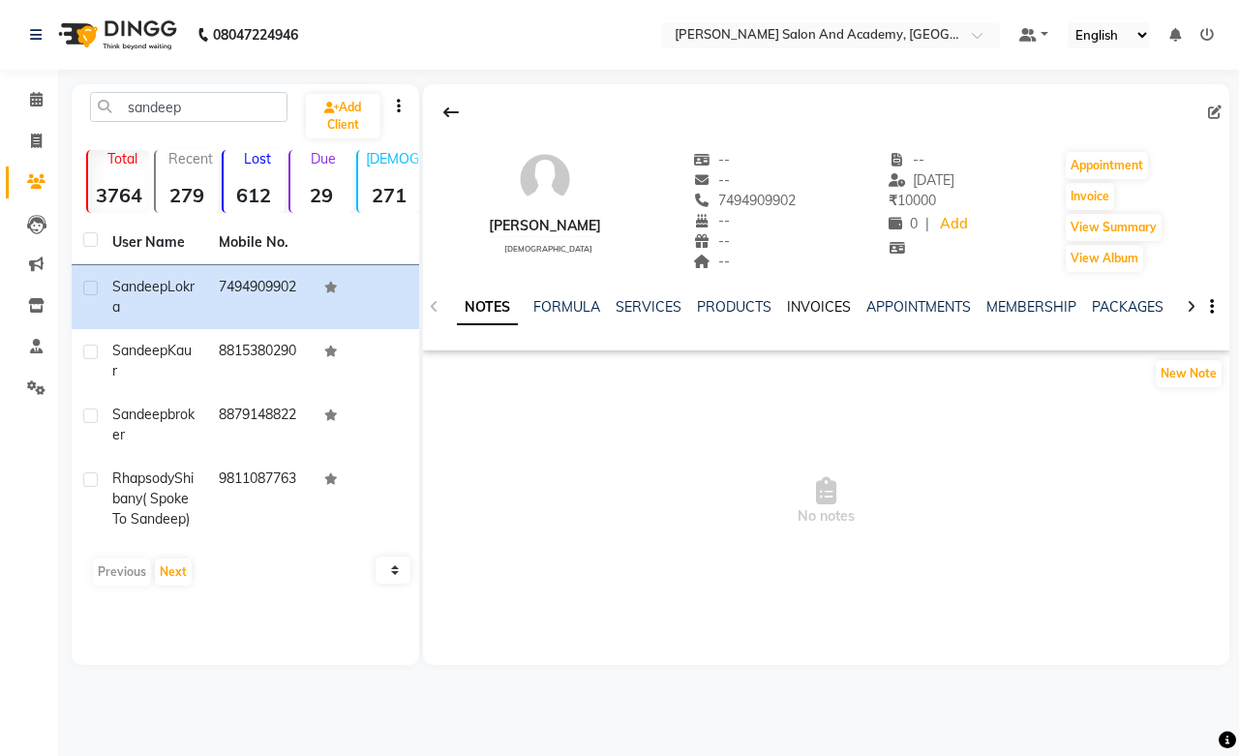
click at [818, 304] on link "INVOICES" at bounding box center [819, 306] width 64 height 17
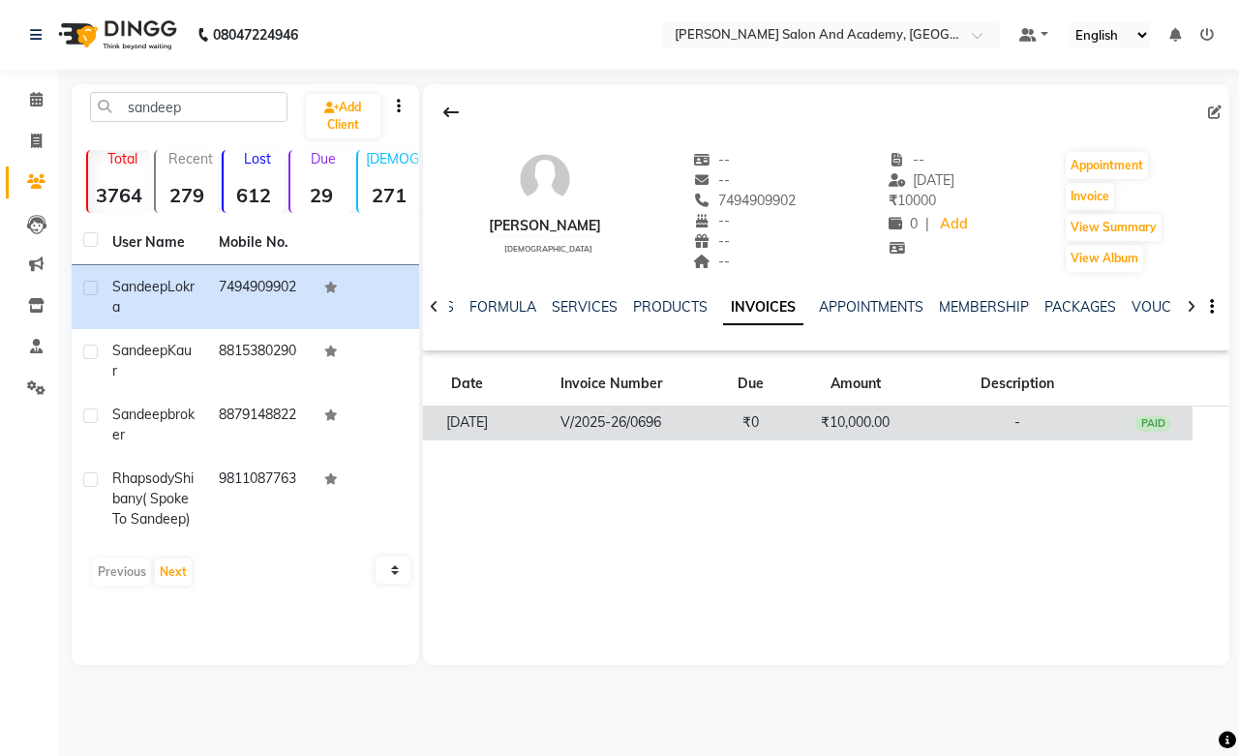
click at [859, 421] on td "₹10,000.00" at bounding box center [856, 424] width 130 height 34
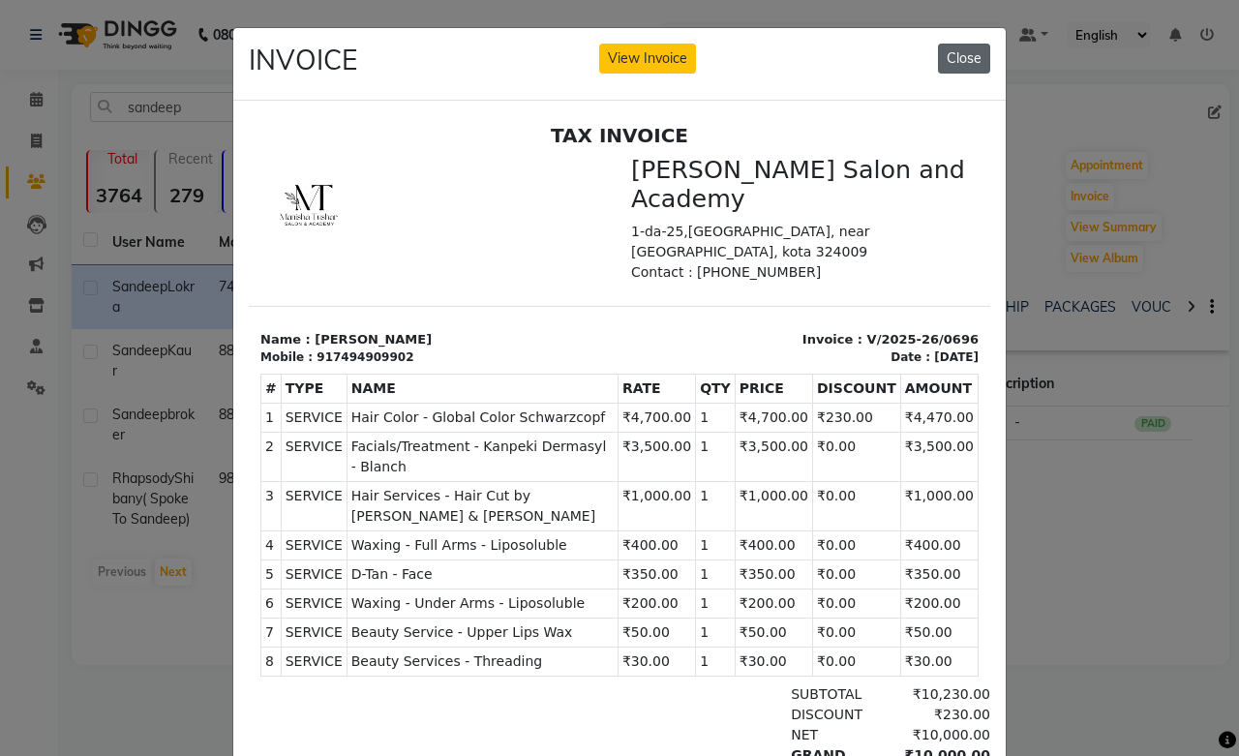
click at [968, 50] on button "Close" at bounding box center [964, 59] width 52 height 30
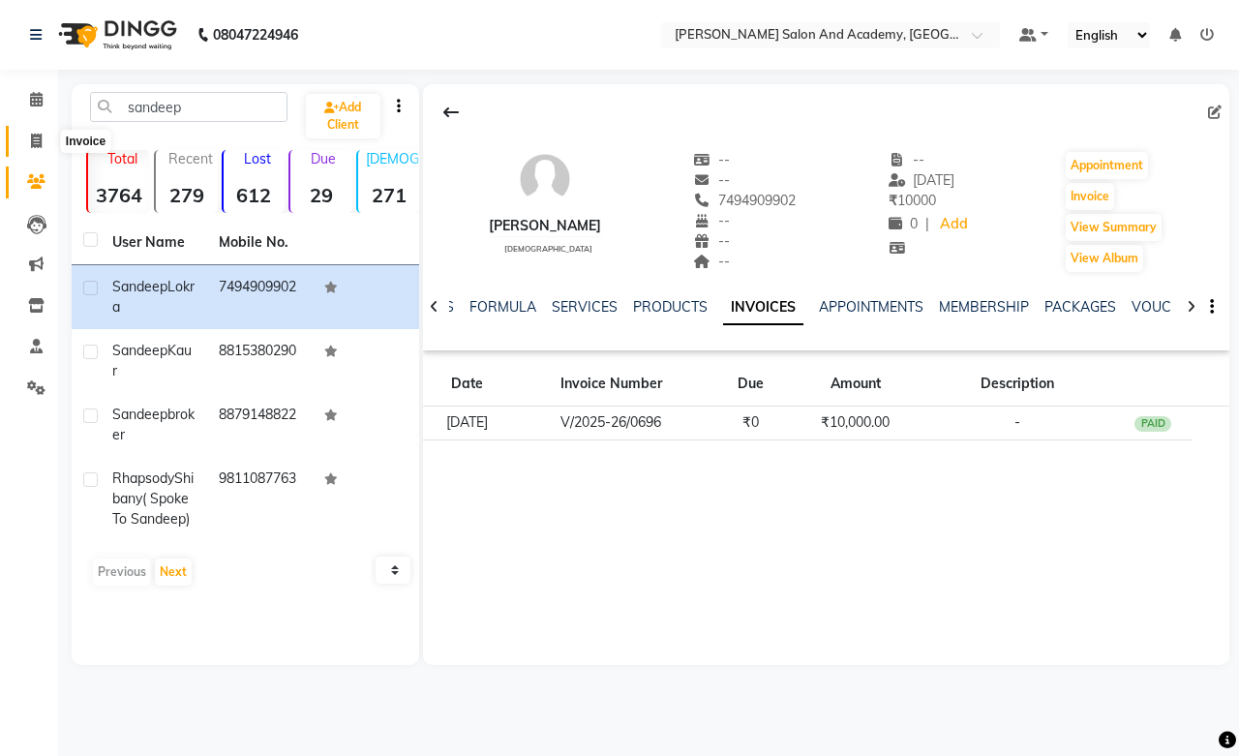
click at [35, 140] on icon at bounding box center [36, 141] width 11 height 15
select select "6453"
select select "service"
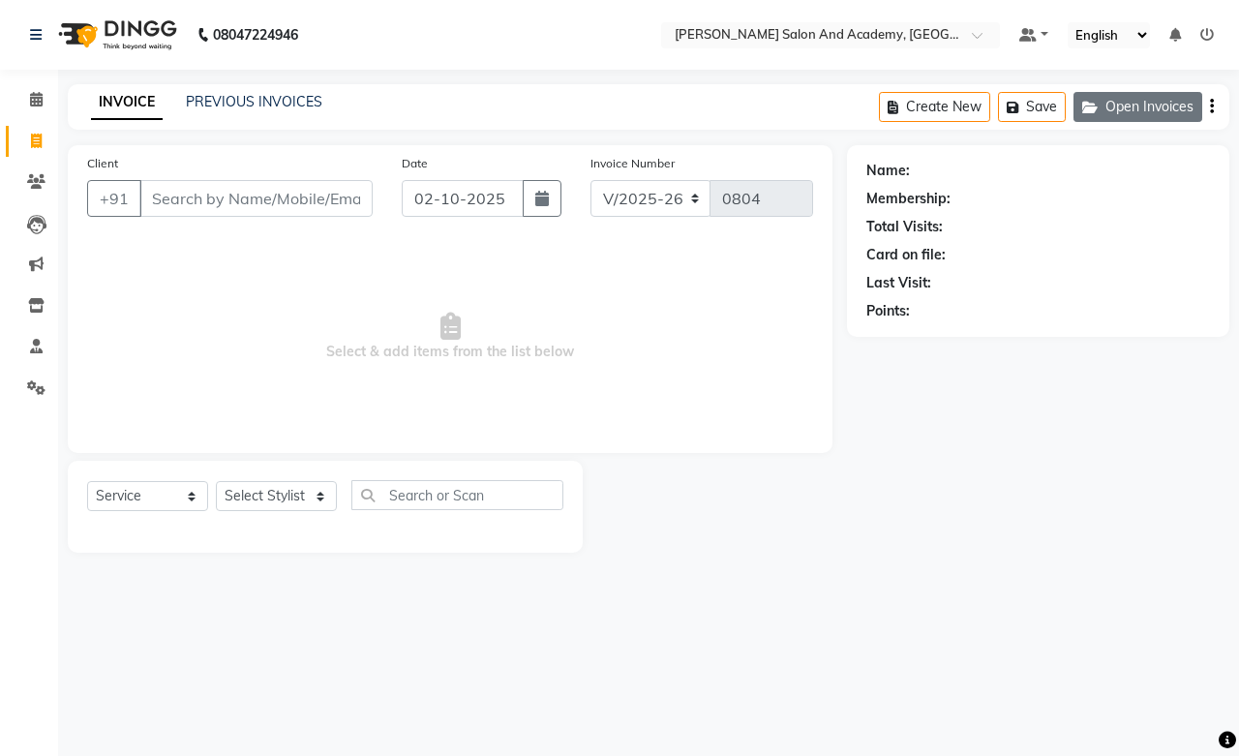
click at [1110, 103] on button "Open Invoices" at bounding box center [1138, 107] width 129 height 30
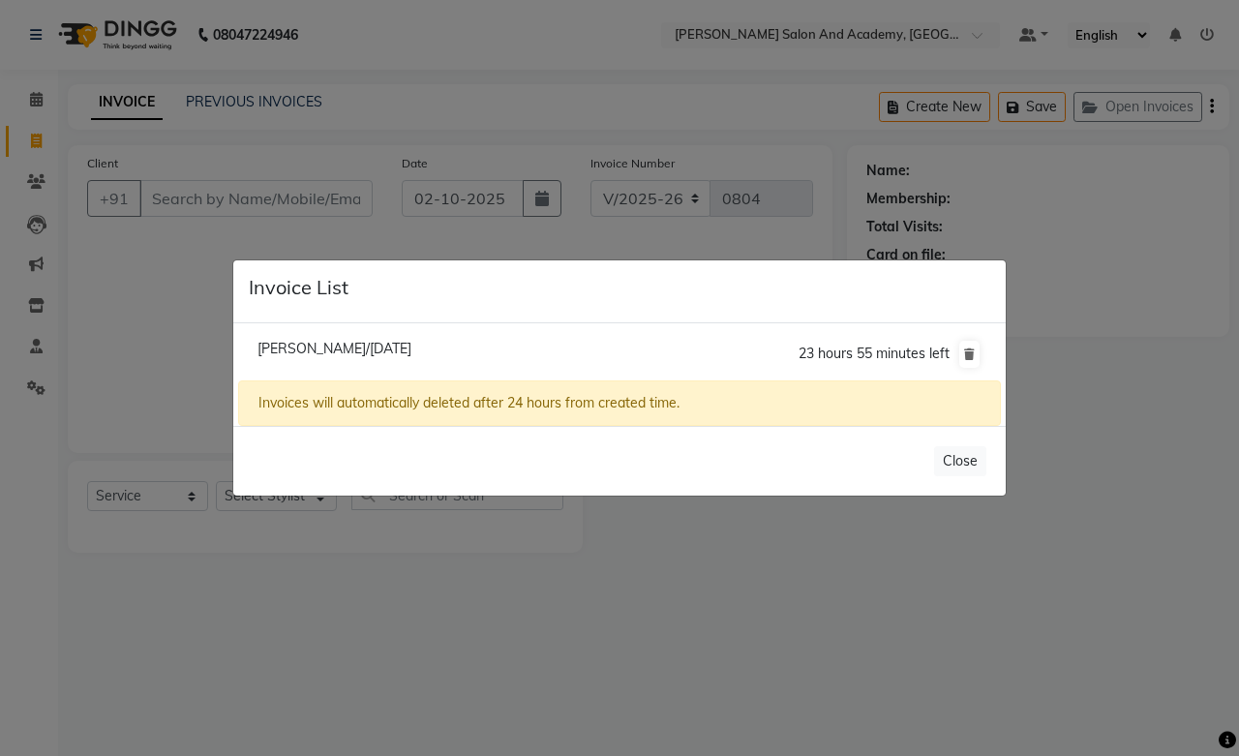
click at [263, 349] on span "[PERSON_NAME]/[DATE]" at bounding box center [335, 348] width 154 height 17
type input "7494909902"
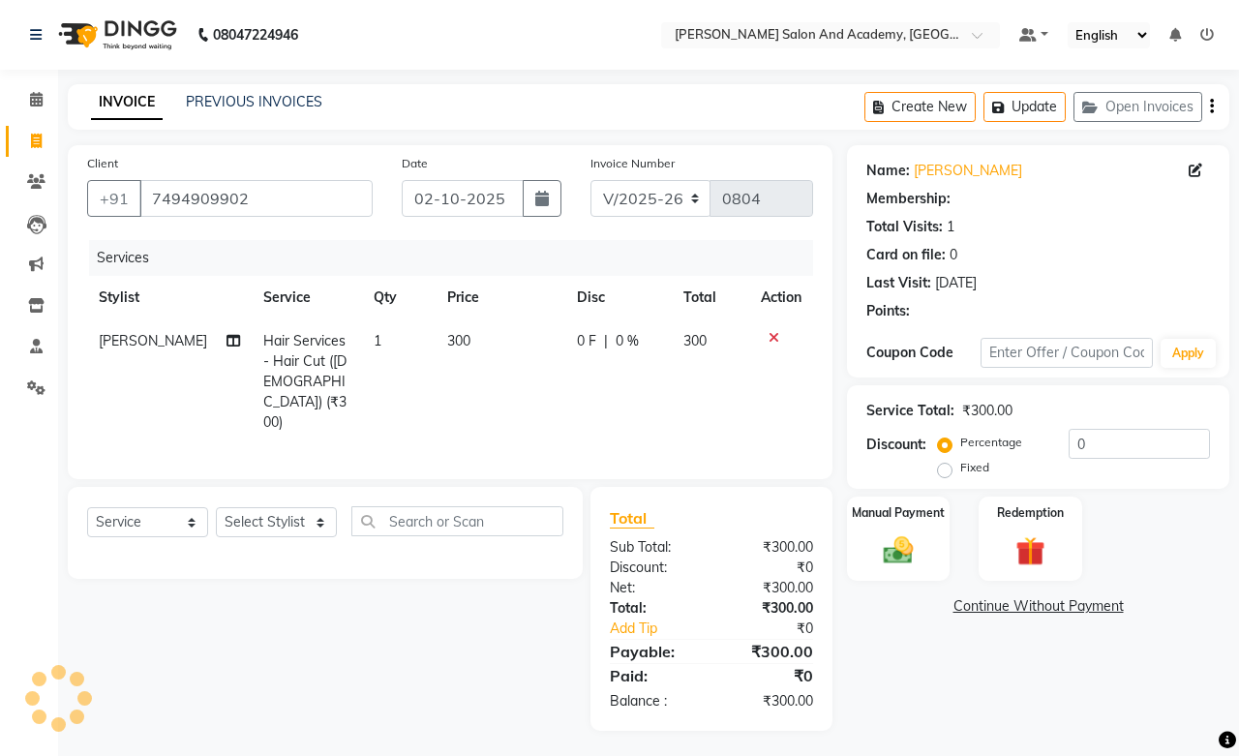
select select "1: Object"
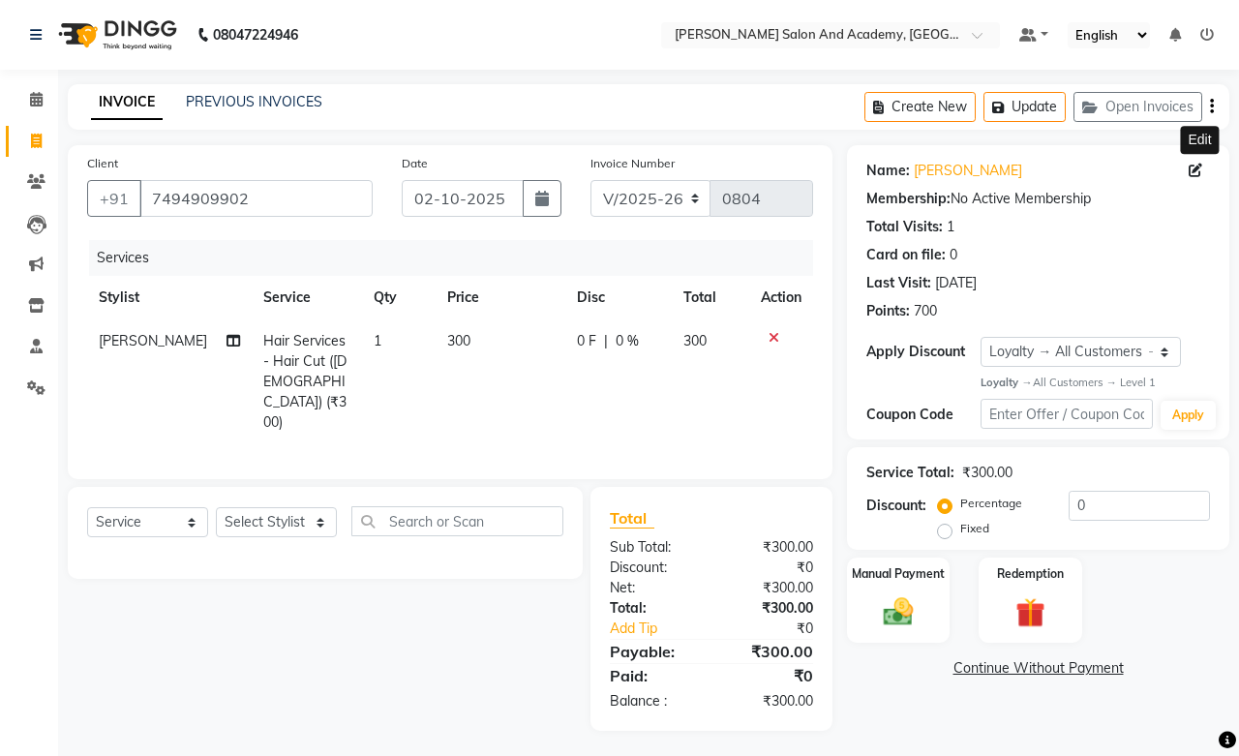
click at [1199, 165] on icon at bounding box center [1196, 171] width 14 height 14
select select "[DEMOGRAPHIC_DATA]"
select select "46004"
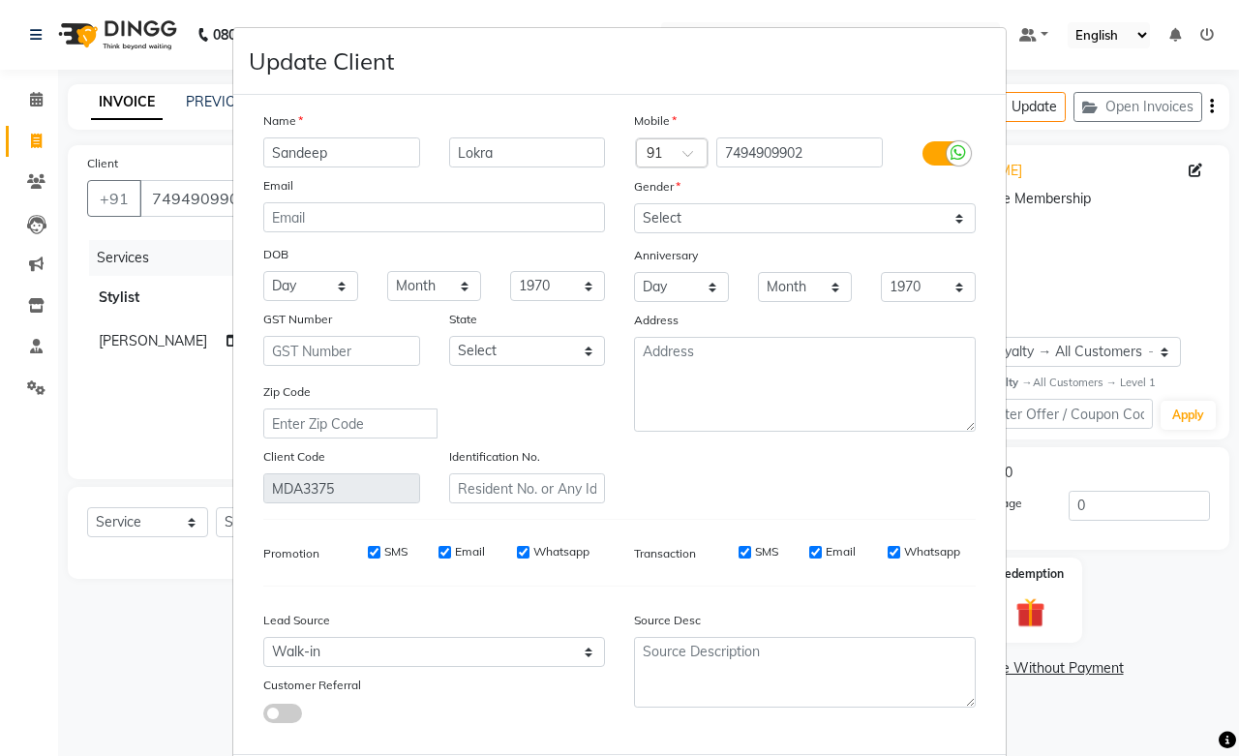
drag, startPoint x: 376, startPoint y: 153, endPoint x: 213, endPoint y: 157, distance: 162.7
click at [213, 157] on ngb-modal-window "Update Client Name [PERSON_NAME] Email DOB Day 01 02 03 04 05 06 07 08 09 10 11…" at bounding box center [619, 378] width 1239 height 756
type input "[PERSON_NAME]"
click at [504, 151] on input "Lokra" at bounding box center [527, 152] width 157 height 30
type input "L"
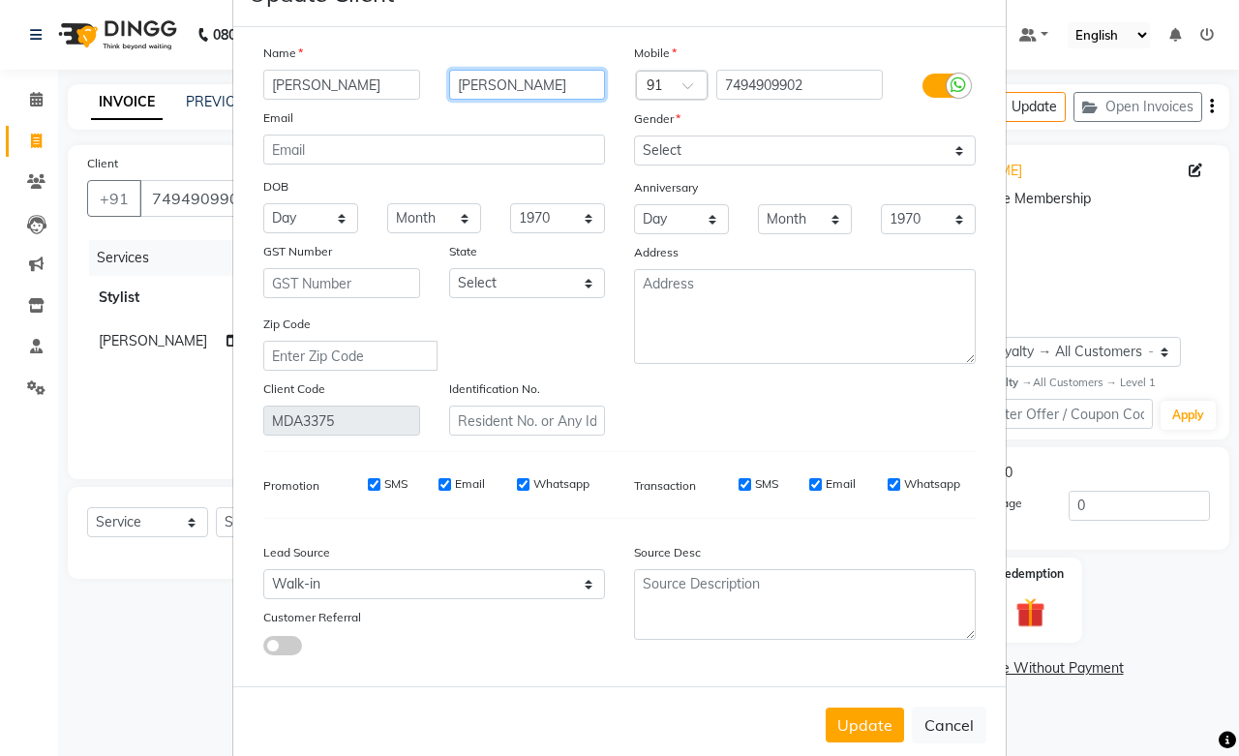
scroll to position [105, 0]
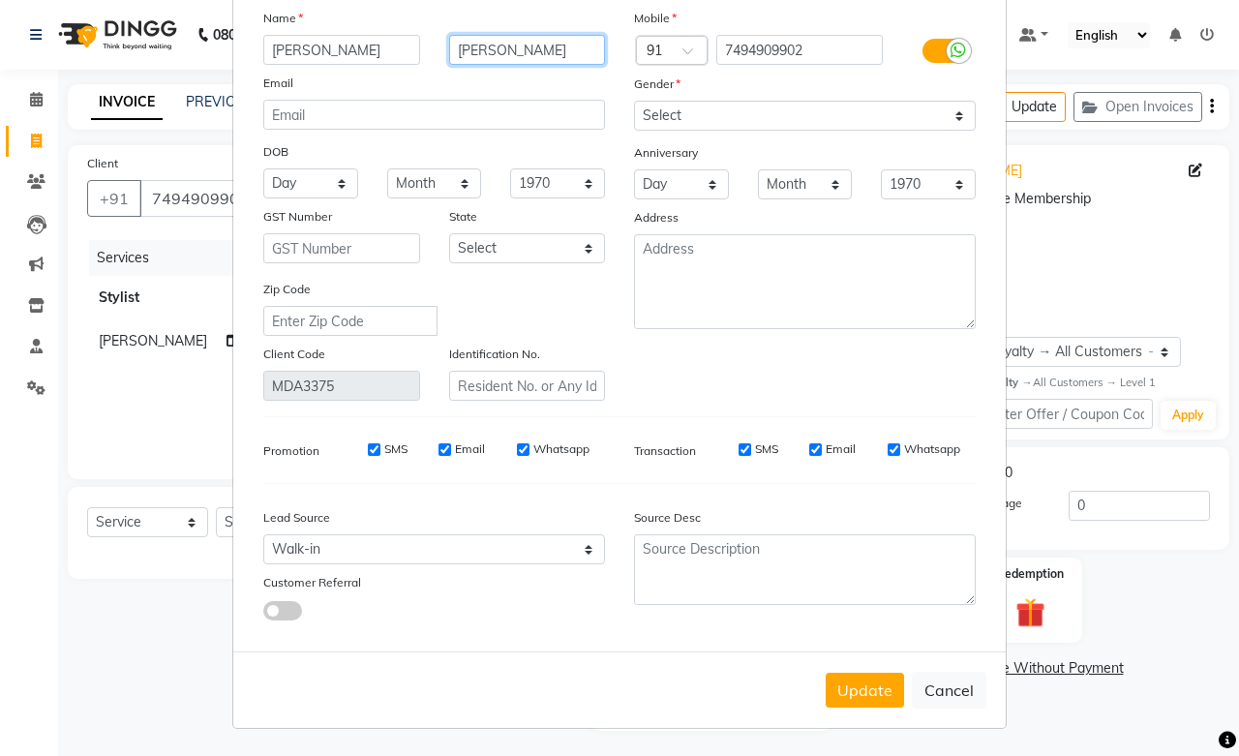
type input "[PERSON_NAME]"
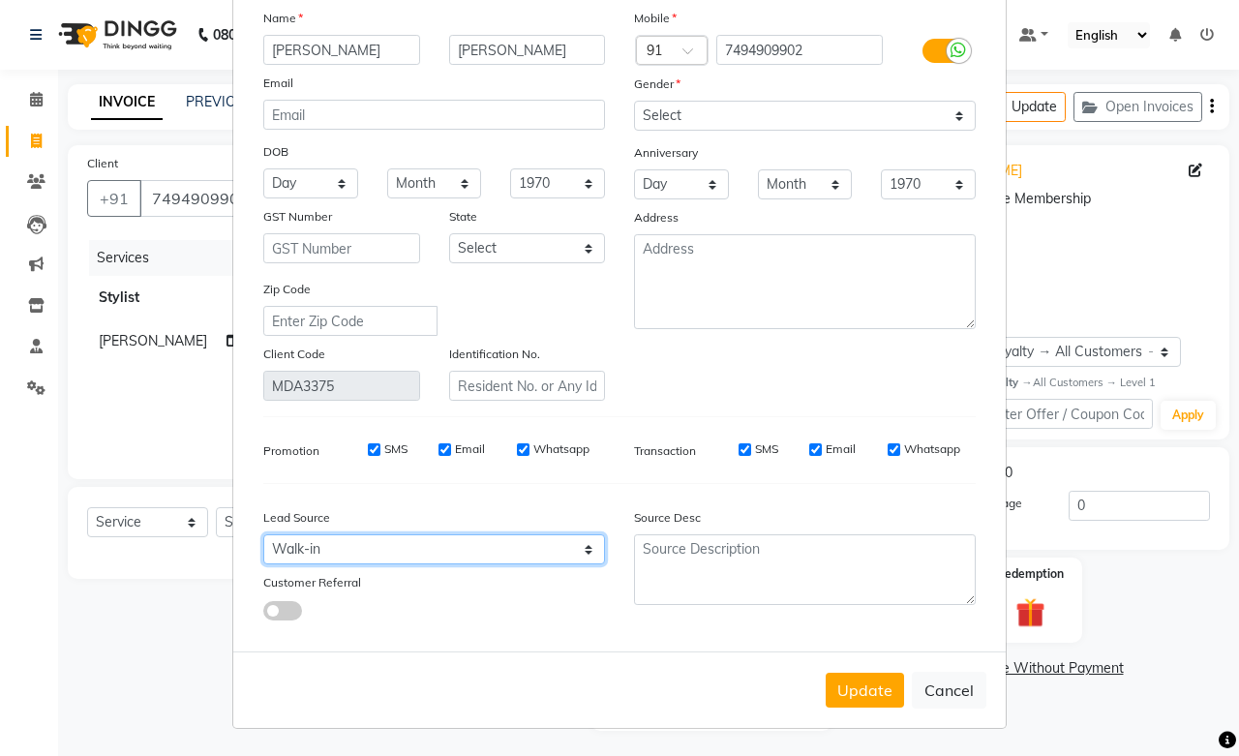
click at [363, 553] on select "Select Walk-in Referral Internet Friend Word of Mouth Advertisement Facebook Ju…" at bounding box center [434, 549] width 342 height 30
select select "46158"
click at [263, 534] on select "Select Walk-in Referral Internet Friend Word of Mouth Advertisement Facebook Ju…" at bounding box center [434, 549] width 342 height 30
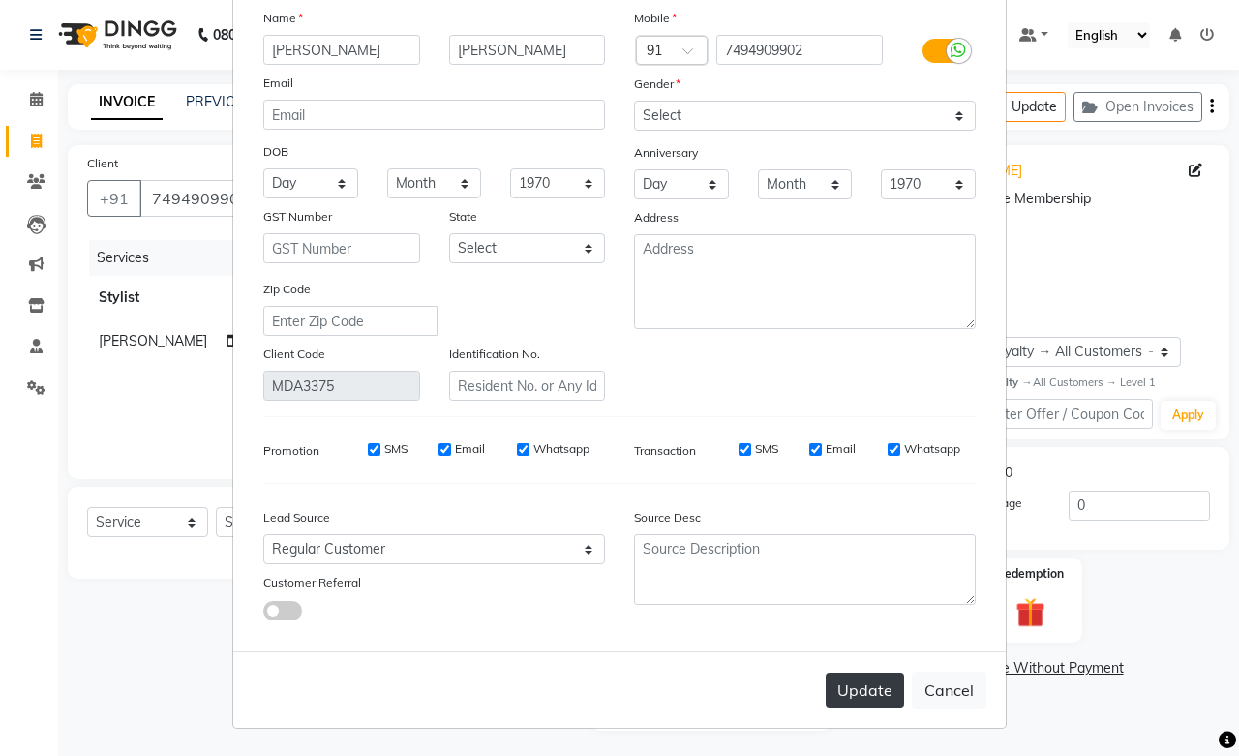
click at [835, 680] on button "Update" at bounding box center [865, 690] width 78 height 35
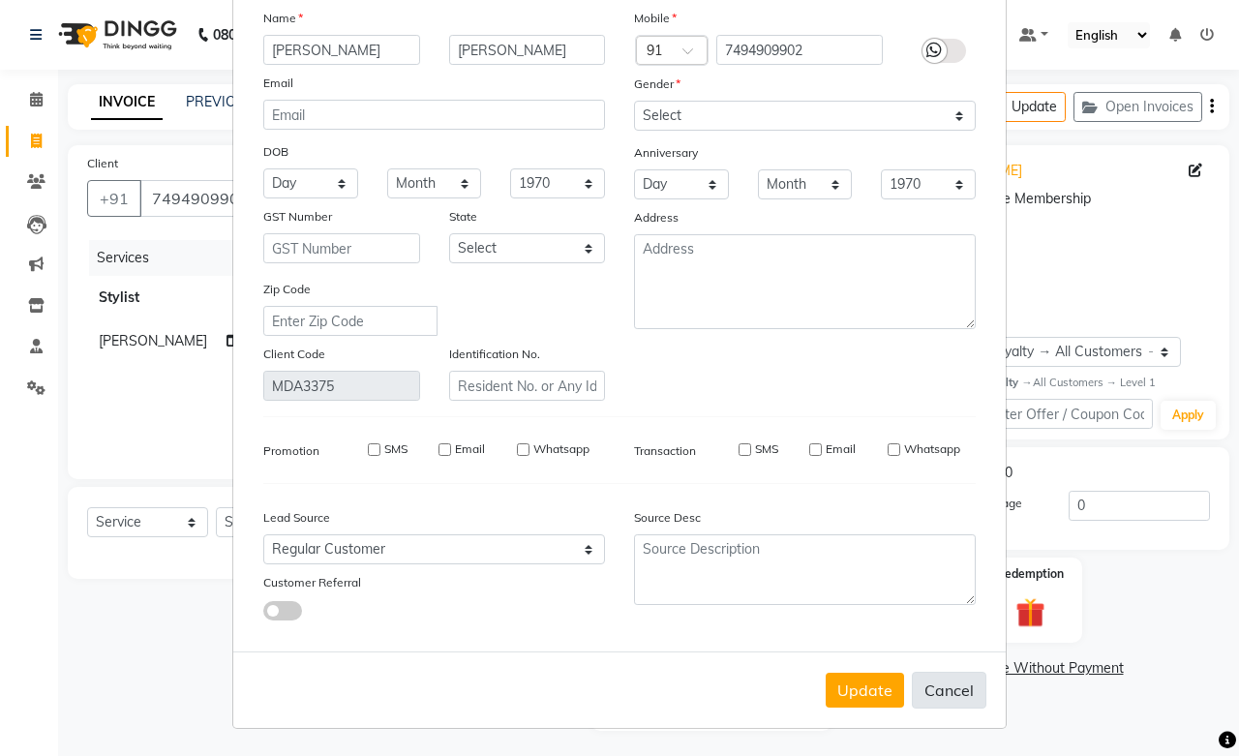
select select
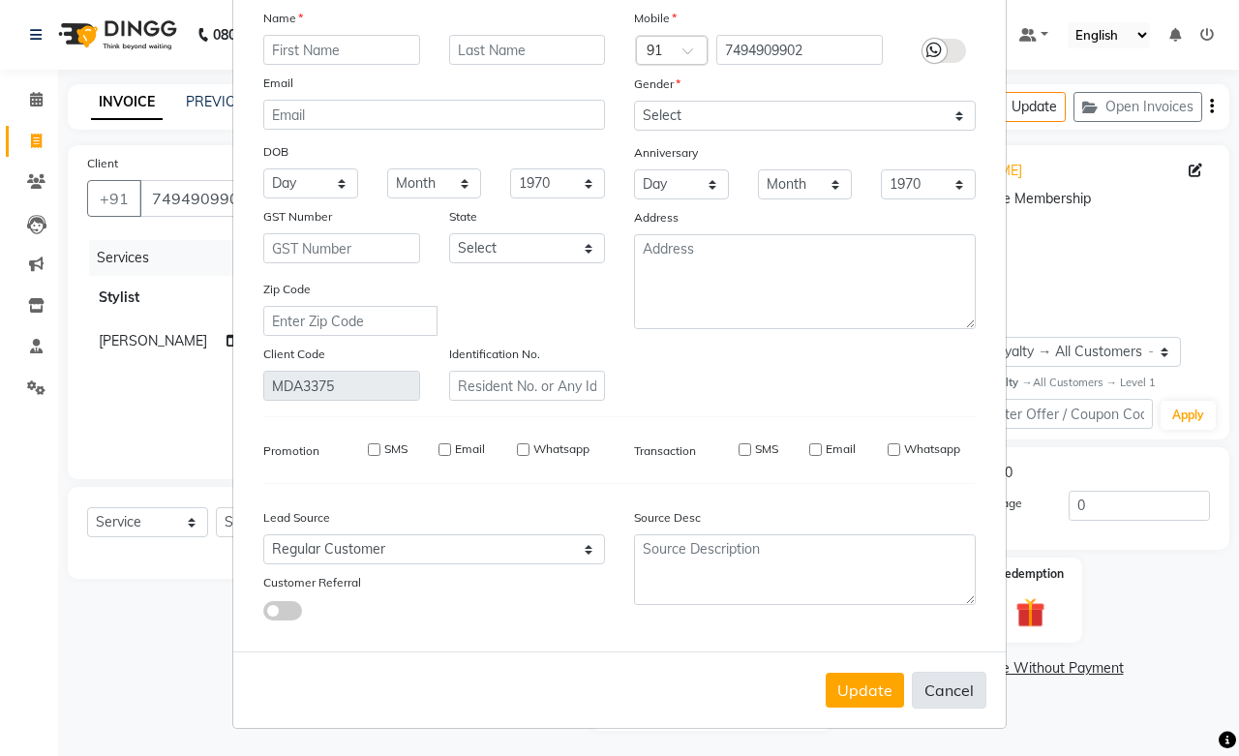
select select
checkbox input "false"
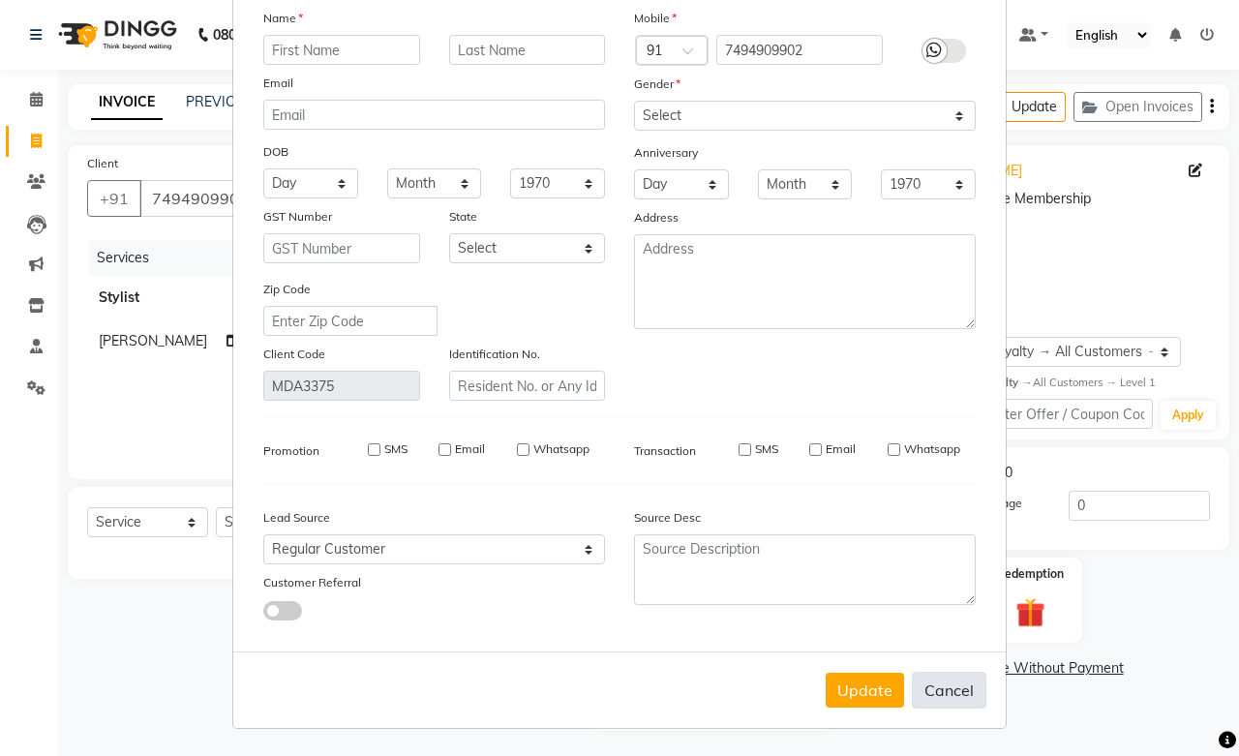
checkbox input "false"
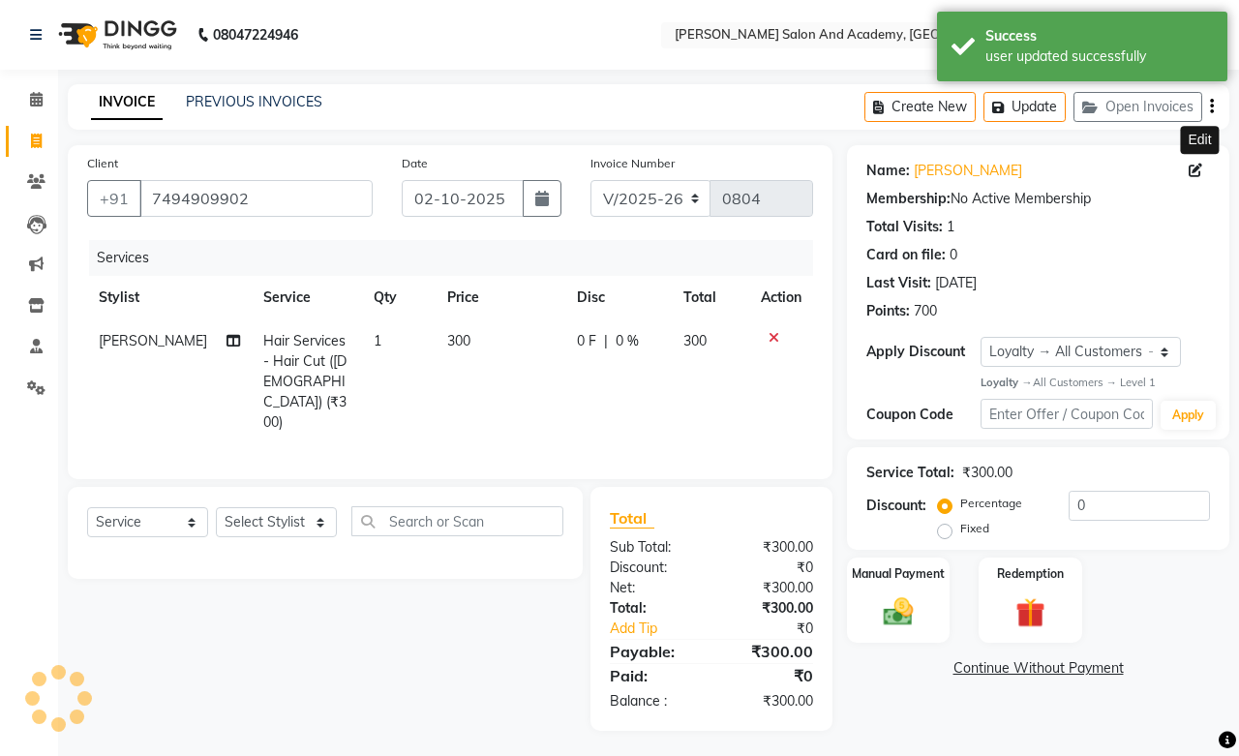
select select "1: Object"
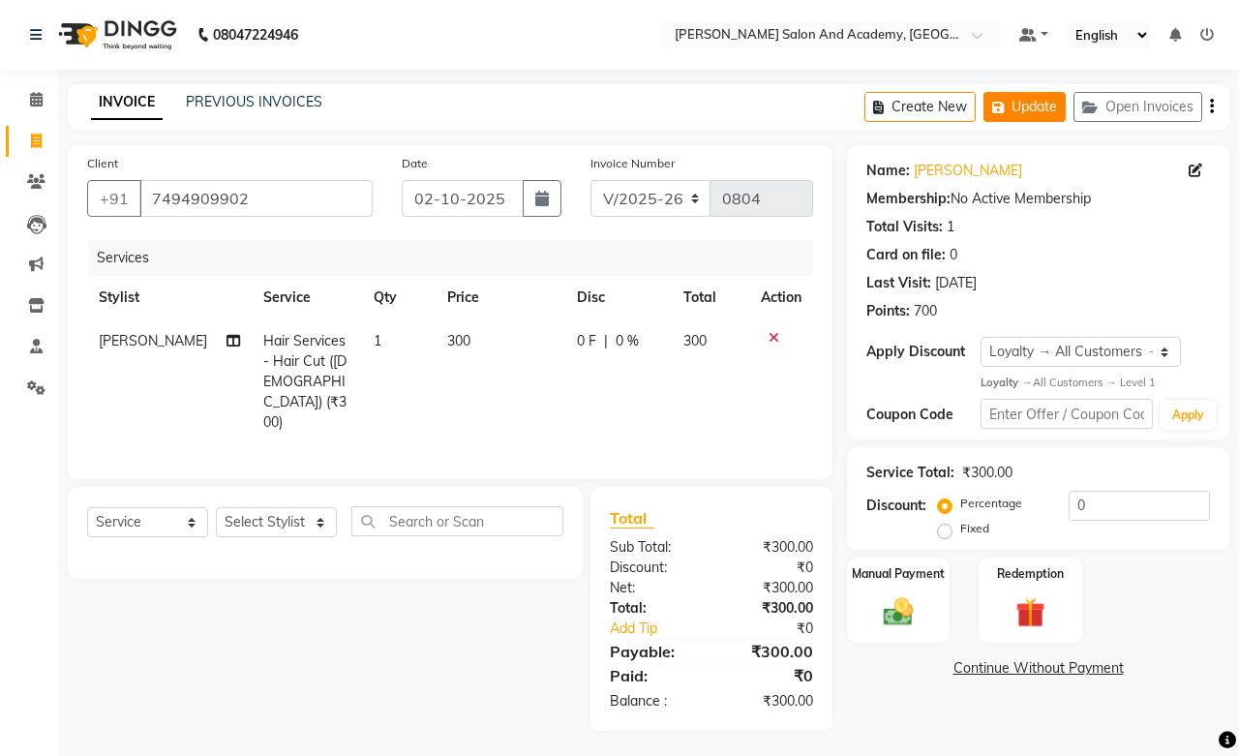
click at [1021, 108] on button "Update" at bounding box center [1025, 107] width 82 height 30
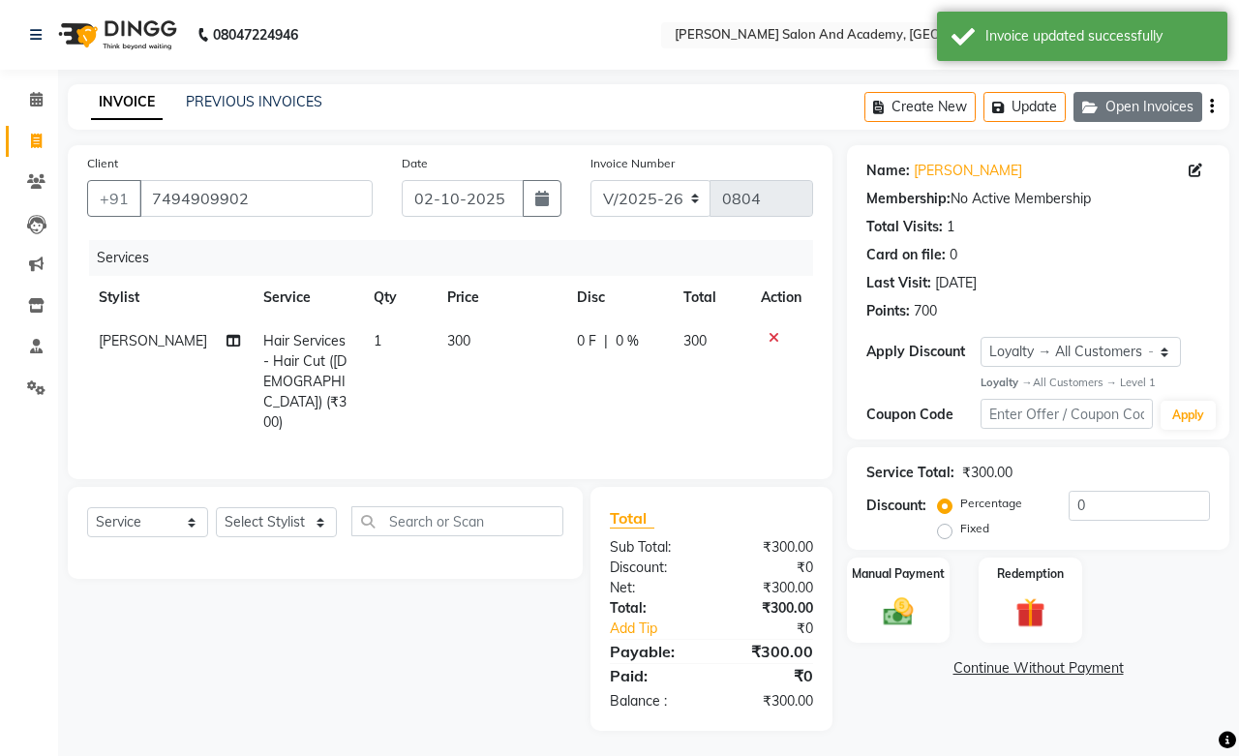
click at [1092, 98] on button "Open Invoices" at bounding box center [1138, 107] width 129 height 30
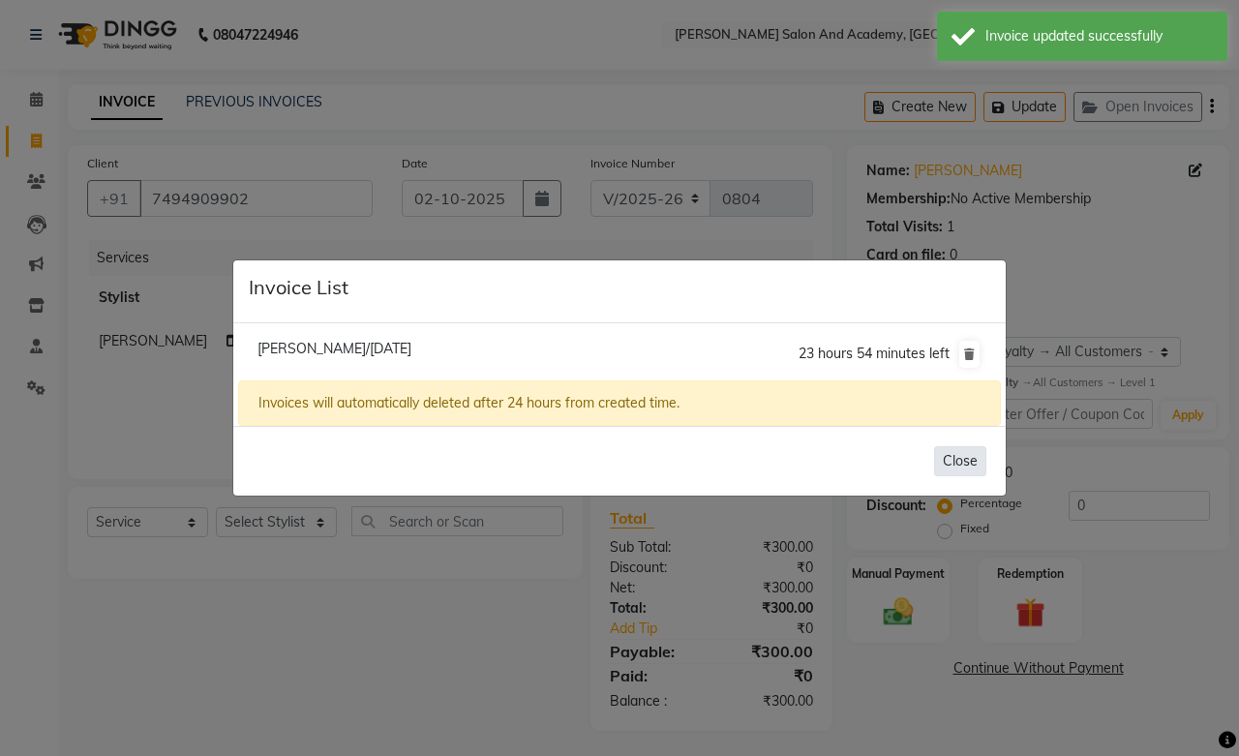
click at [945, 465] on button "Close" at bounding box center [960, 461] width 52 height 30
